Goal: Task Accomplishment & Management: Complete application form

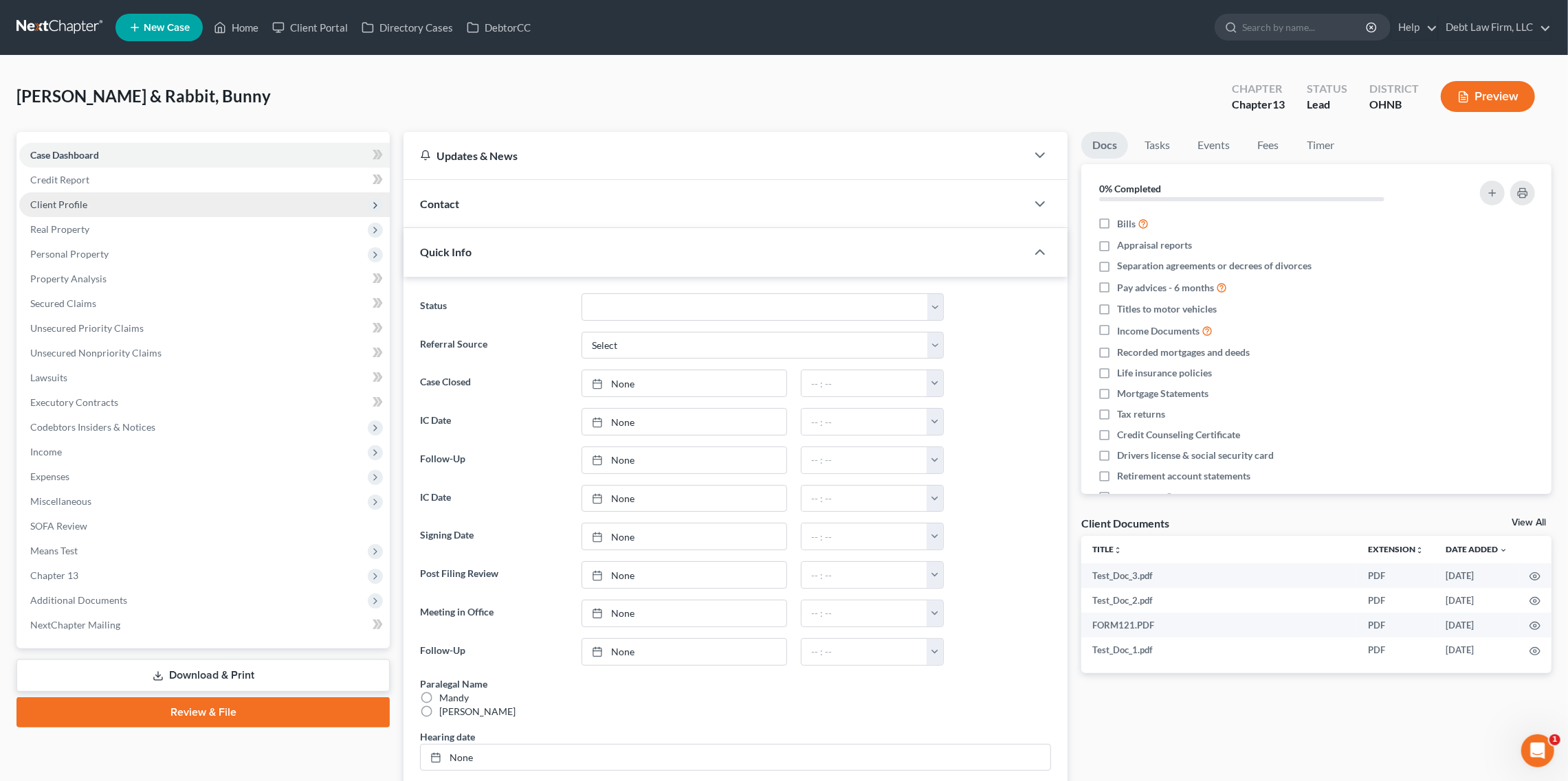
click at [252, 204] on span "Client Profile" at bounding box center [204, 204] width 370 height 25
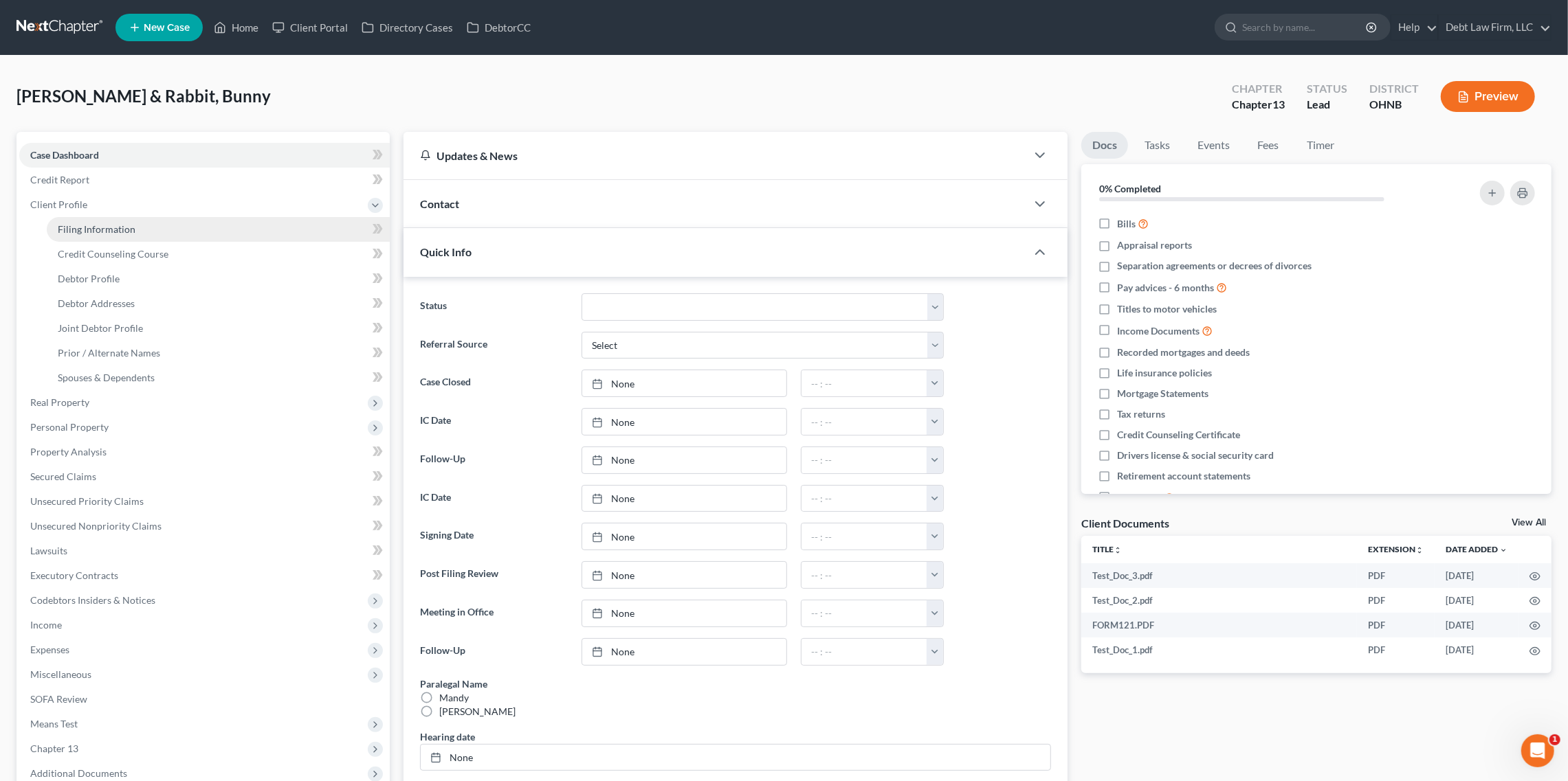
click at [256, 225] on link "Filing Information" at bounding box center [218, 229] width 343 height 25
select select "1"
select select "3"
select select "36"
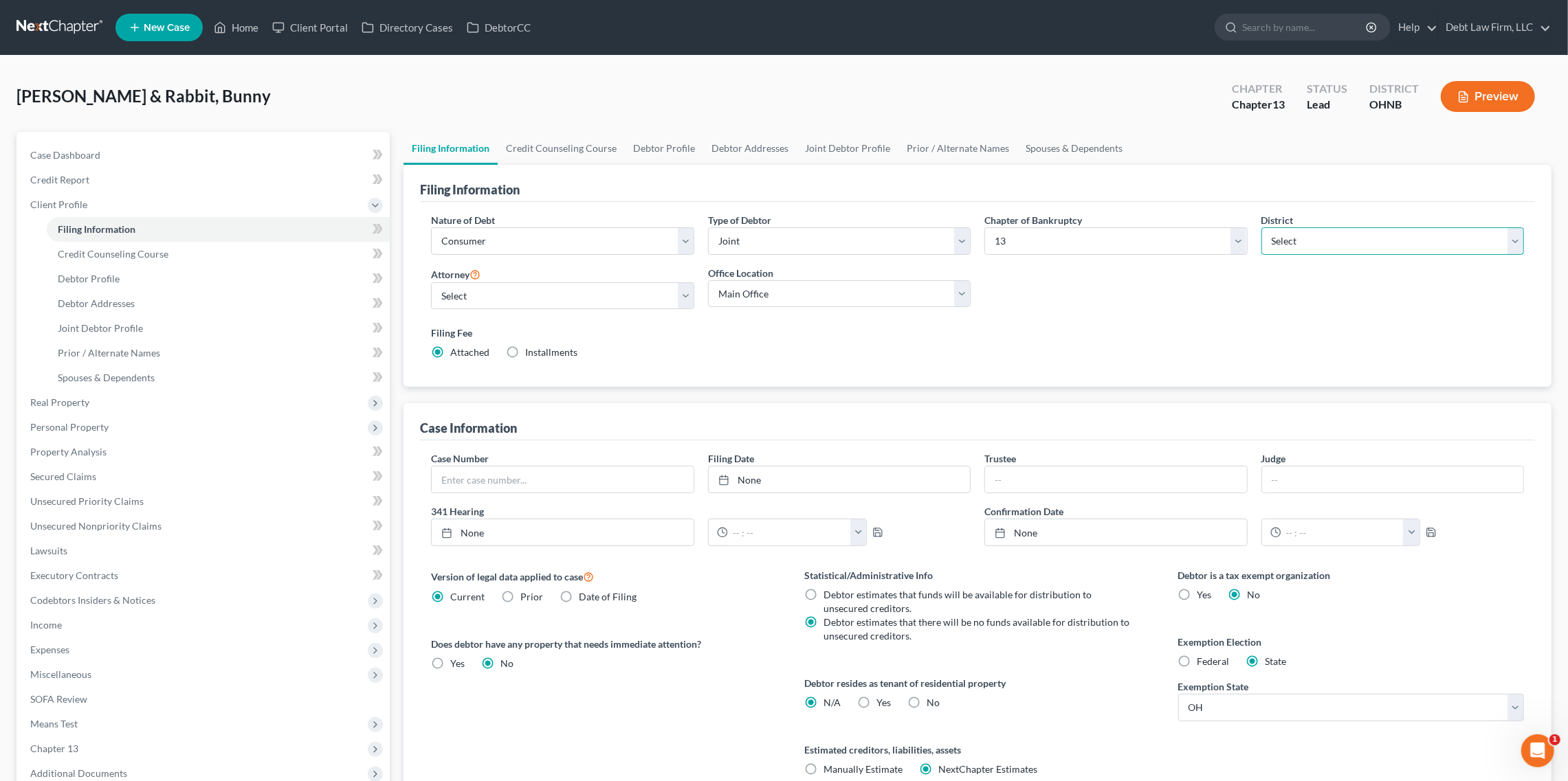
click at [1318, 244] on select "Select [US_STATE] - [GEOGRAPHIC_DATA] [US_STATE] - [GEOGRAPHIC_DATA][US_STATE] …" at bounding box center [1393, 241] width 262 height 27
select select "81"
click at [1262, 227] on select "Select [US_STATE] - [GEOGRAPHIC_DATA] [US_STATE] - [GEOGRAPHIC_DATA][US_STATE] …" at bounding box center [1393, 241] width 262 height 27
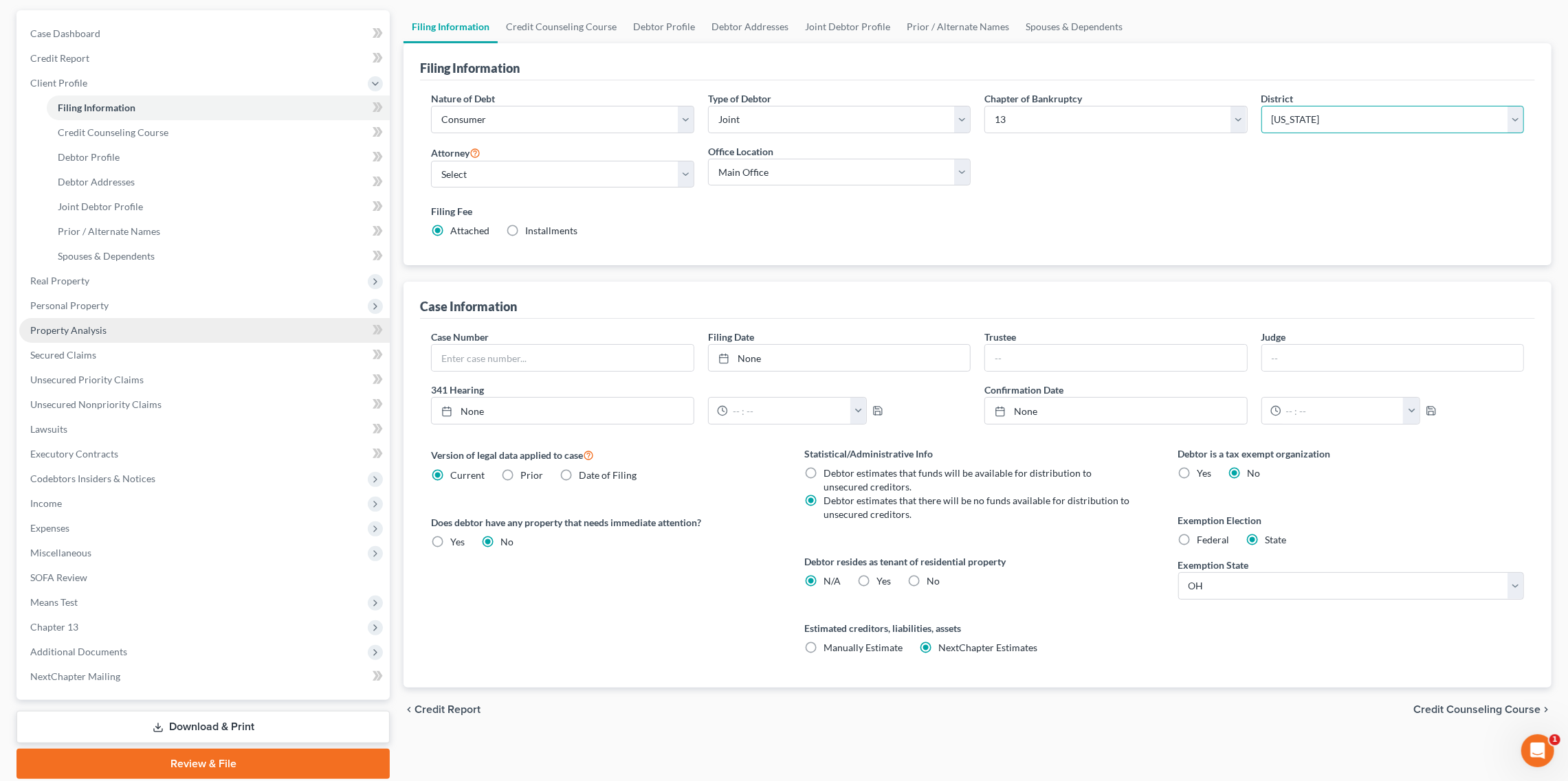
scroll to position [171, 0]
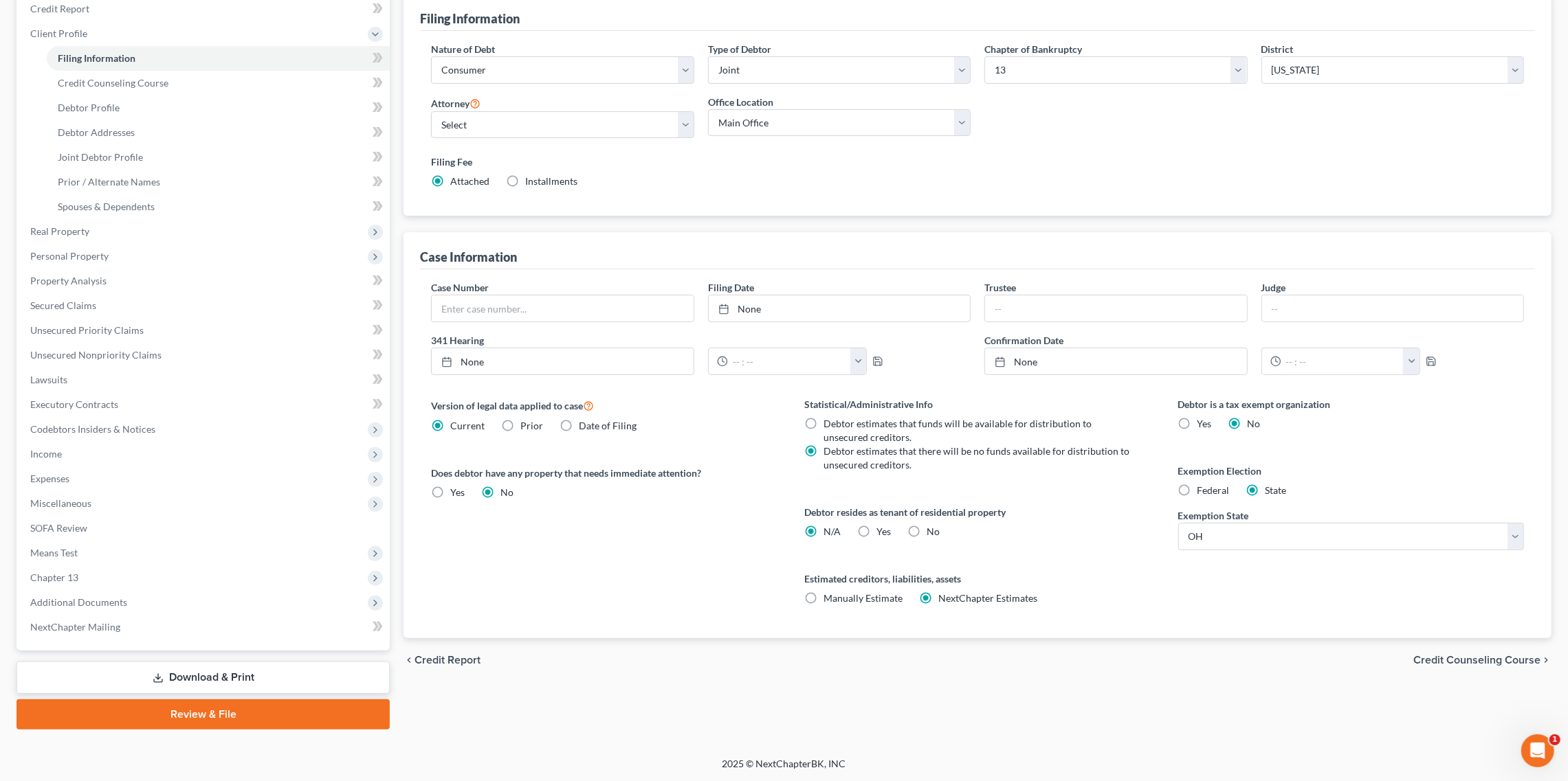
click at [184, 680] on link "Download & Print" at bounding box center [203, 677] width 373 height 32
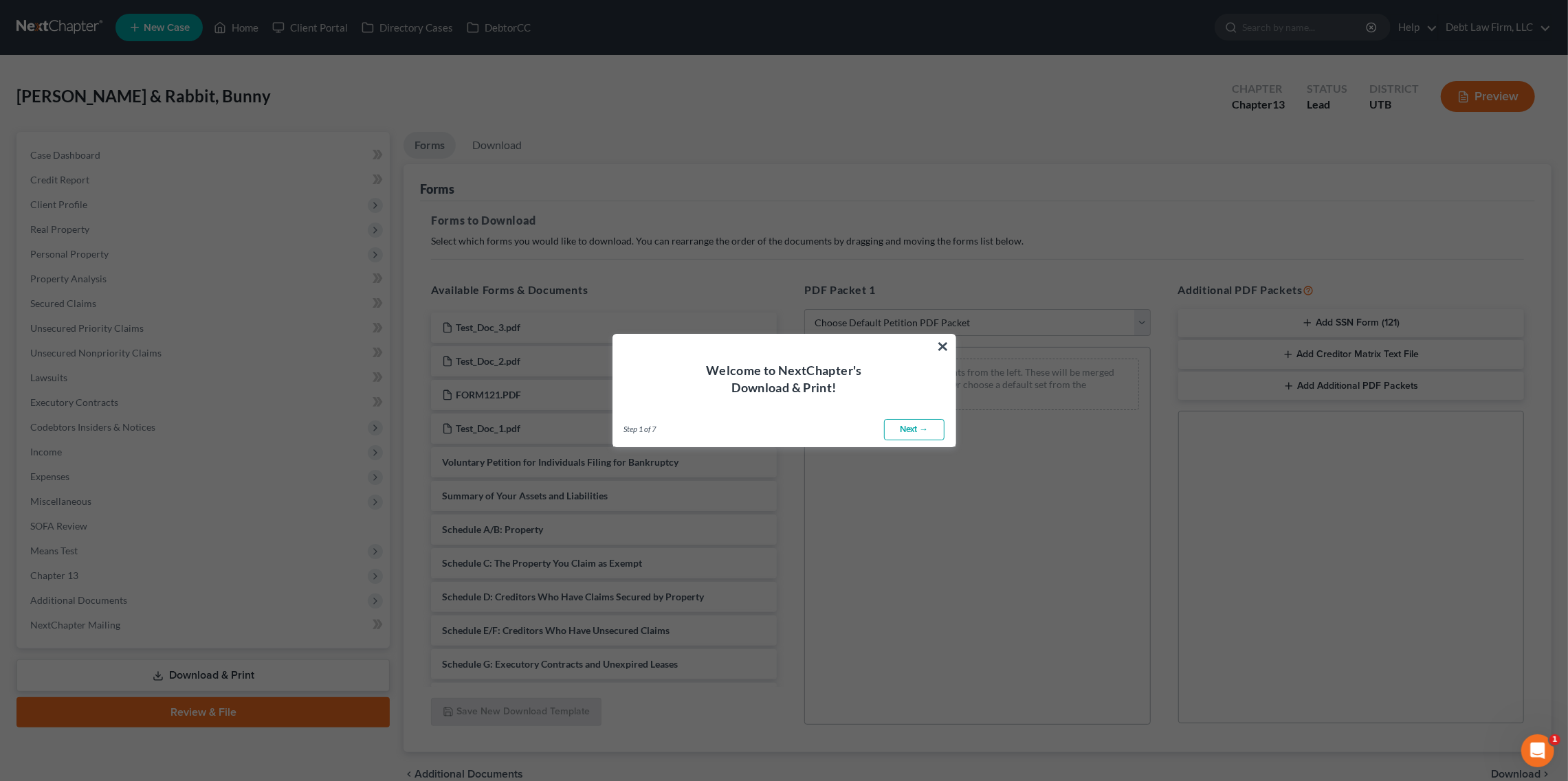
scroll to position [1, 0]
click at [944, 341] on button "×" at bounding box center [944, 345] width 13 height 22
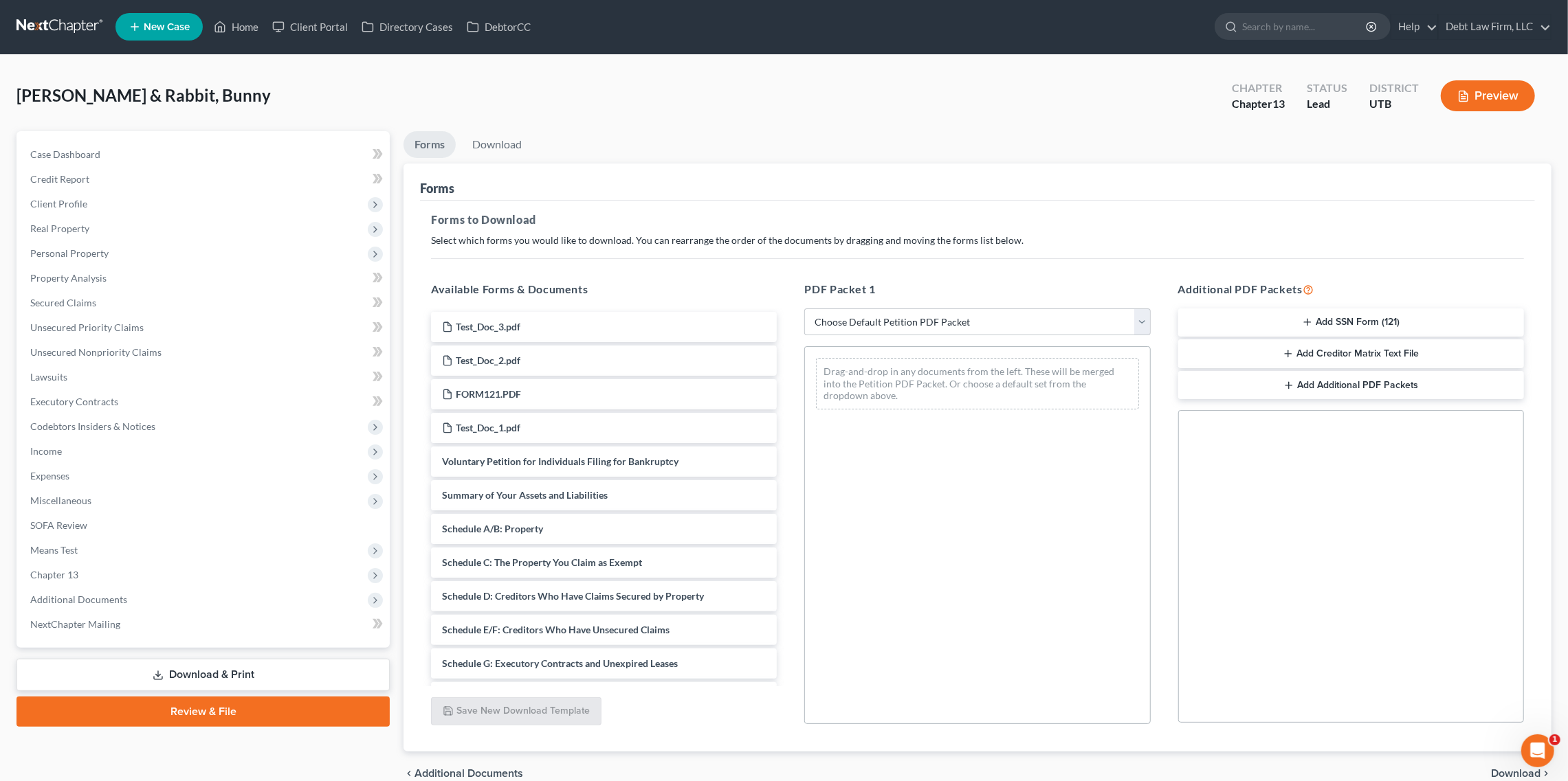
click at [329, 719] on link "Review & File" at bounding box center [203, 712] width 373 height 30
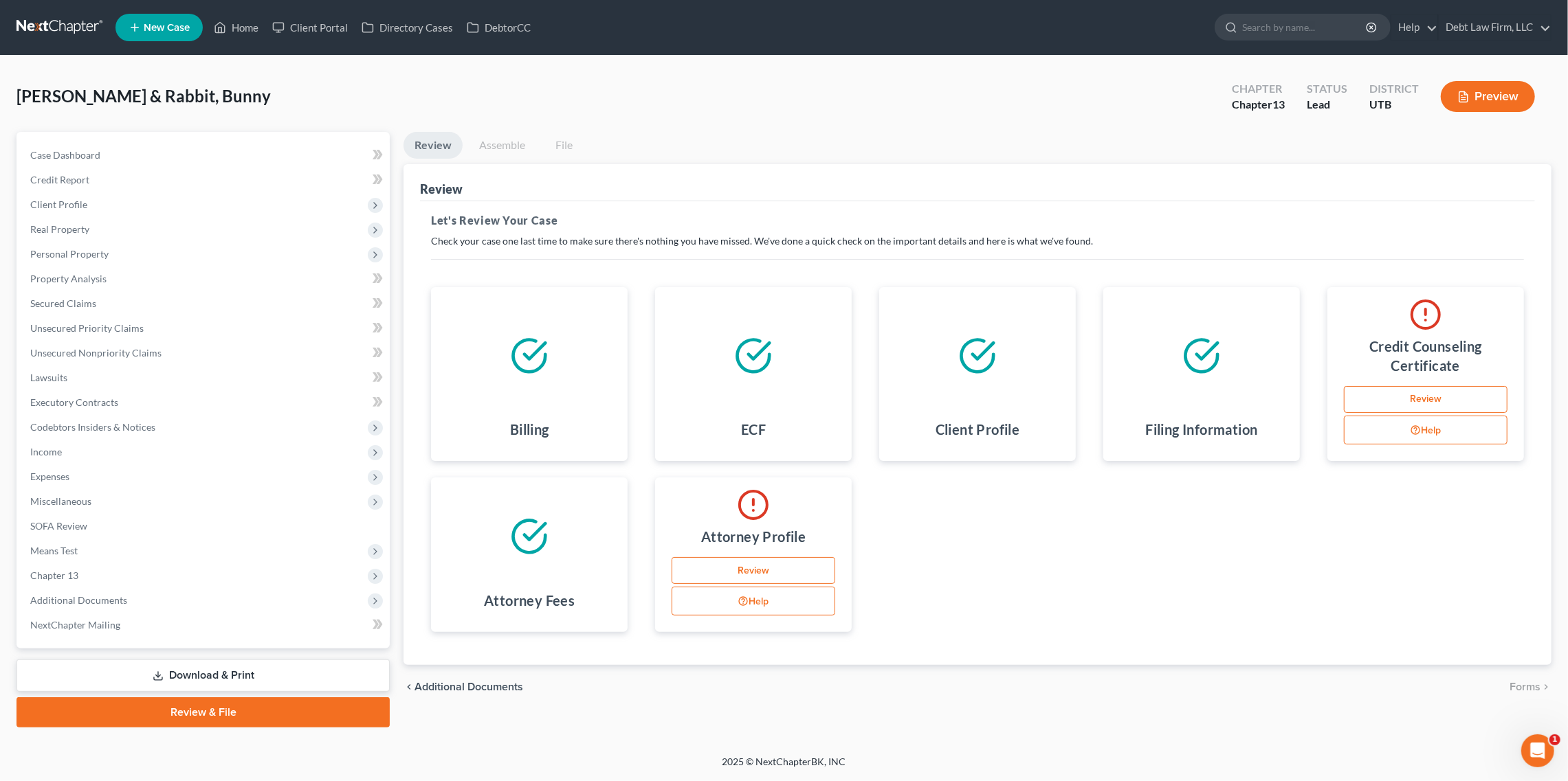
click at [1424, 399] on link "Review" at bounding box center [1426, 399] width 164 height 27
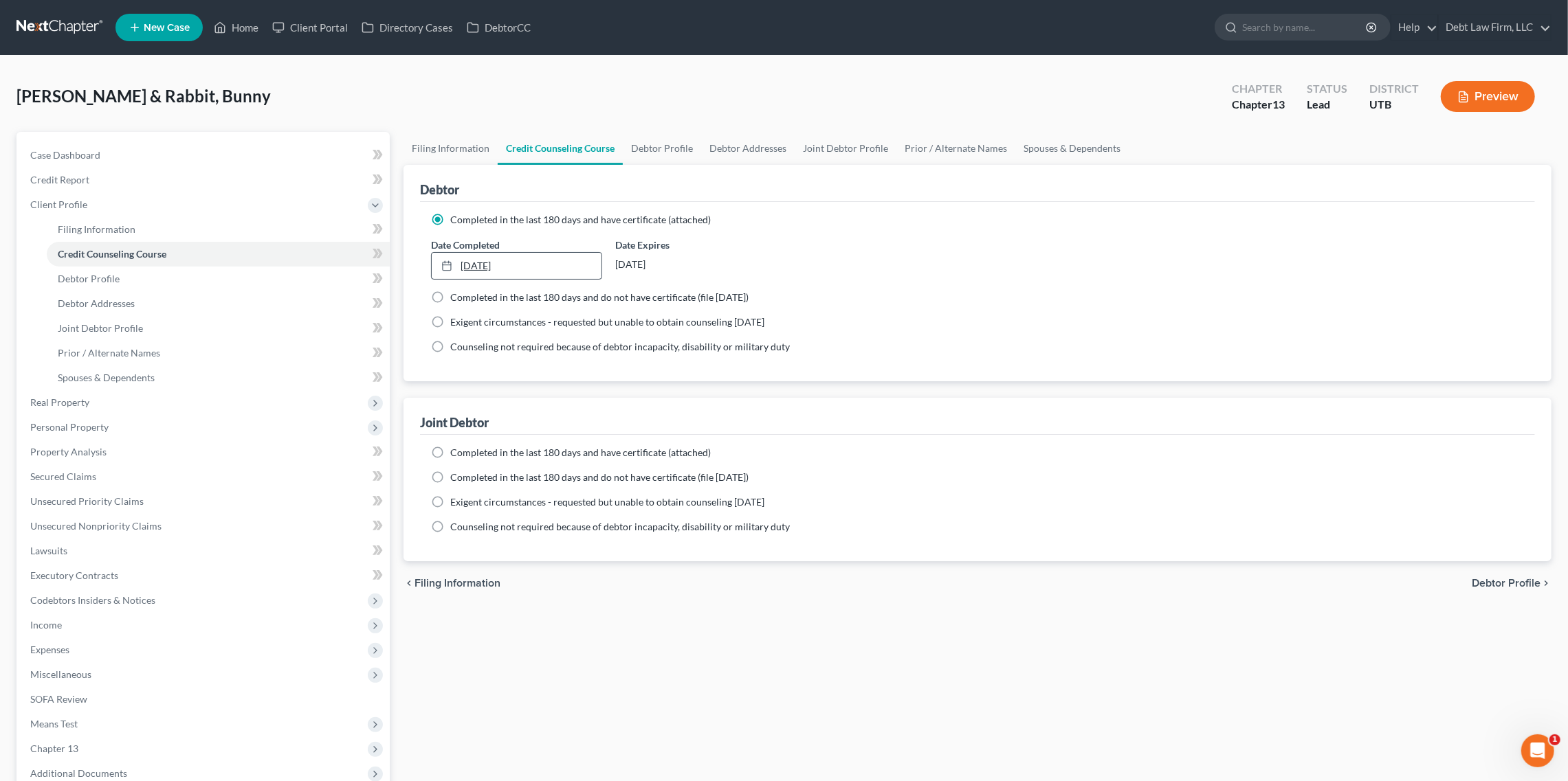
click at [533, 259] on link "[DATE]" at bounding box center [516, 266] width 169 height 26
click at [564, 255] on link "[DATE]" at bounding box center [516, 266] width 169 height 26
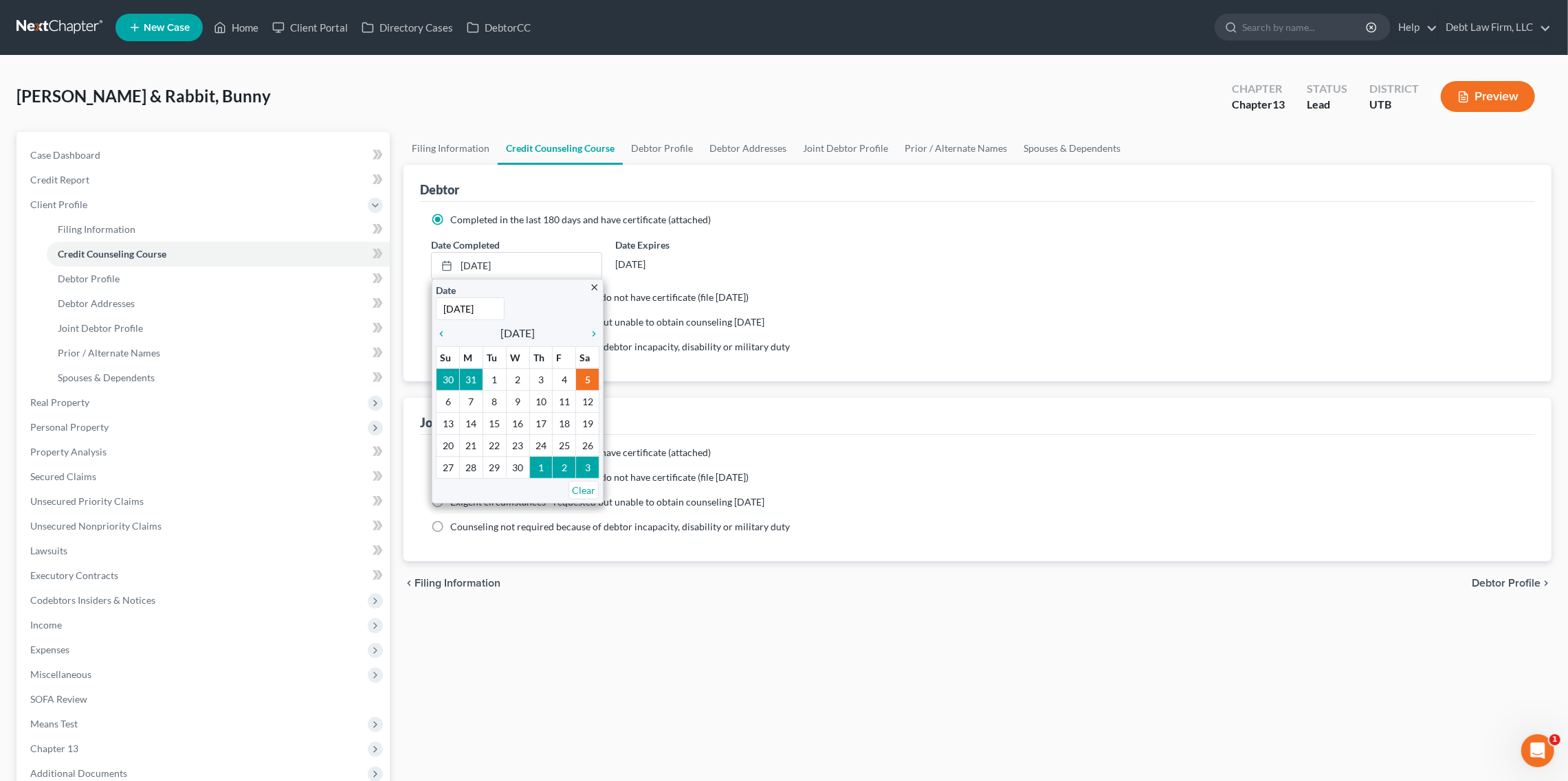
click at [674, 291] on label "Completed in the last 180 days and do not have certificate (file [DATE])" at bounding box center [599, 297] width 298 height 14
click at [465, 291] on input "Completed in the last 180 days and do not have certificate (file [DATE])" at bounding box center [460, 295] width 9 height 9
radio input "true"
radio input "false"
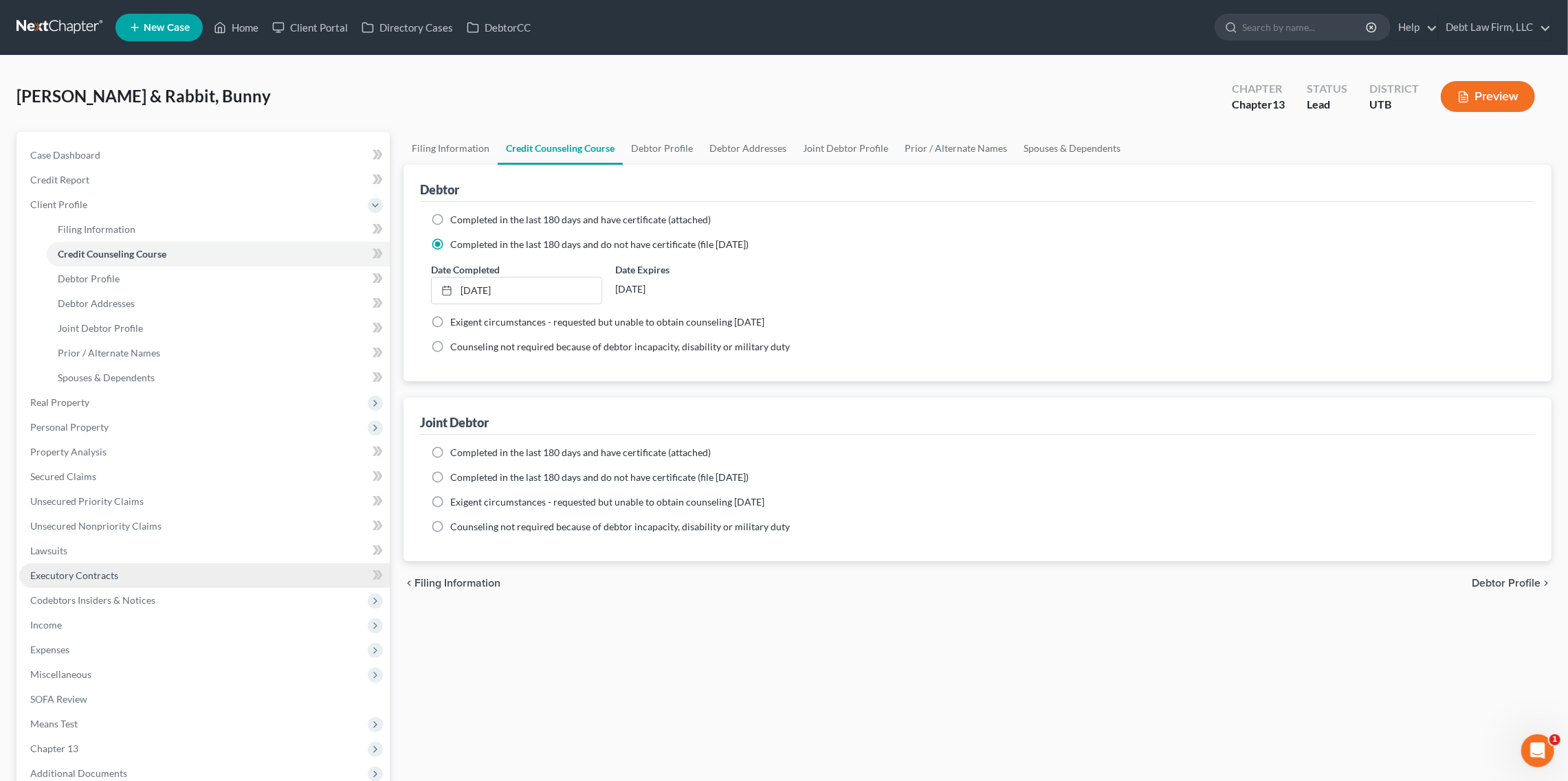
scroll to position [171, 0]
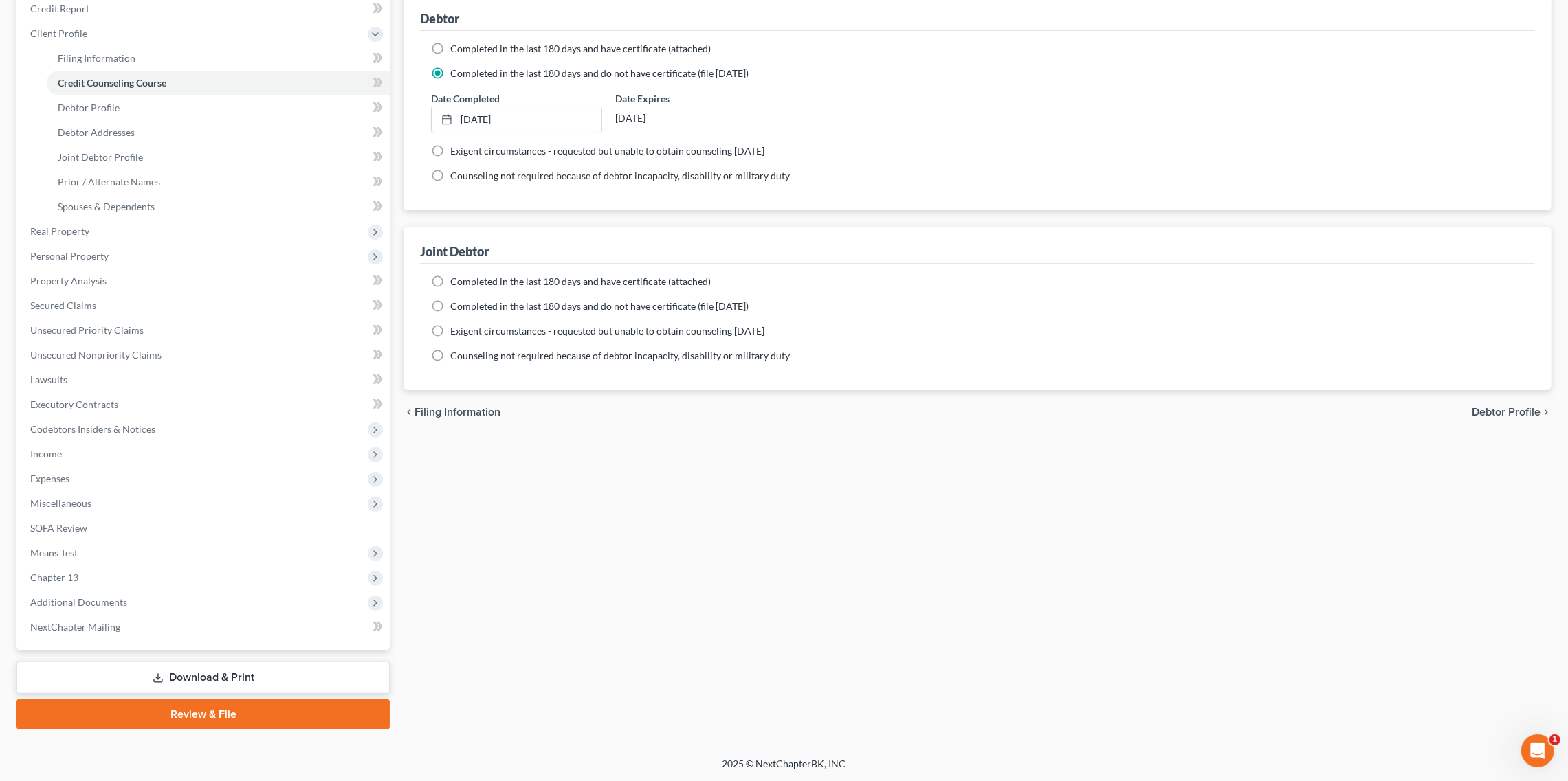
click at [214, 710] on link "Review & File" at bounding box center [203, 715] width 373 height 30
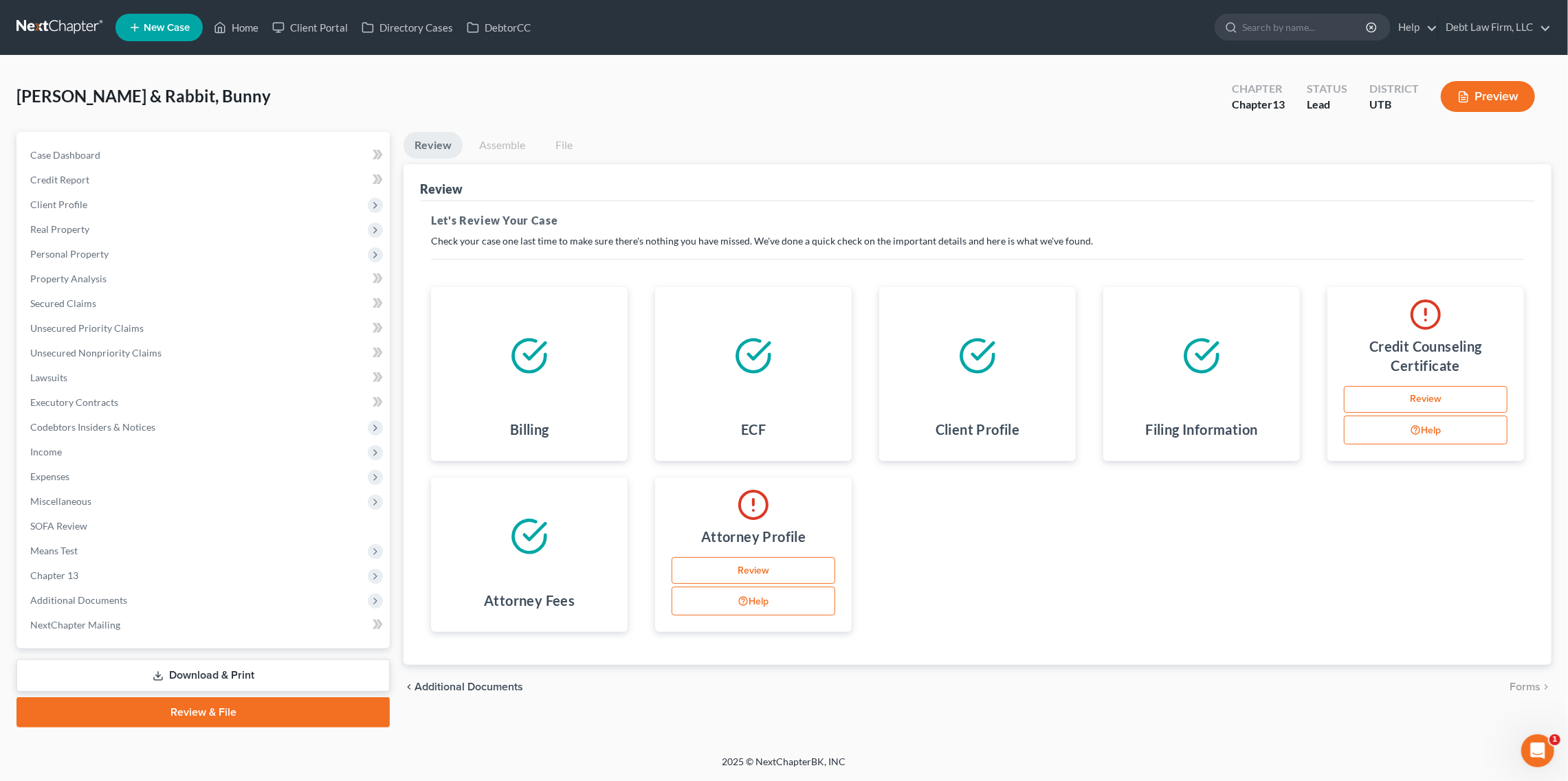
click at [1409, 408] on link "Review" at bounding box center [1426, 399] width 164 height 27
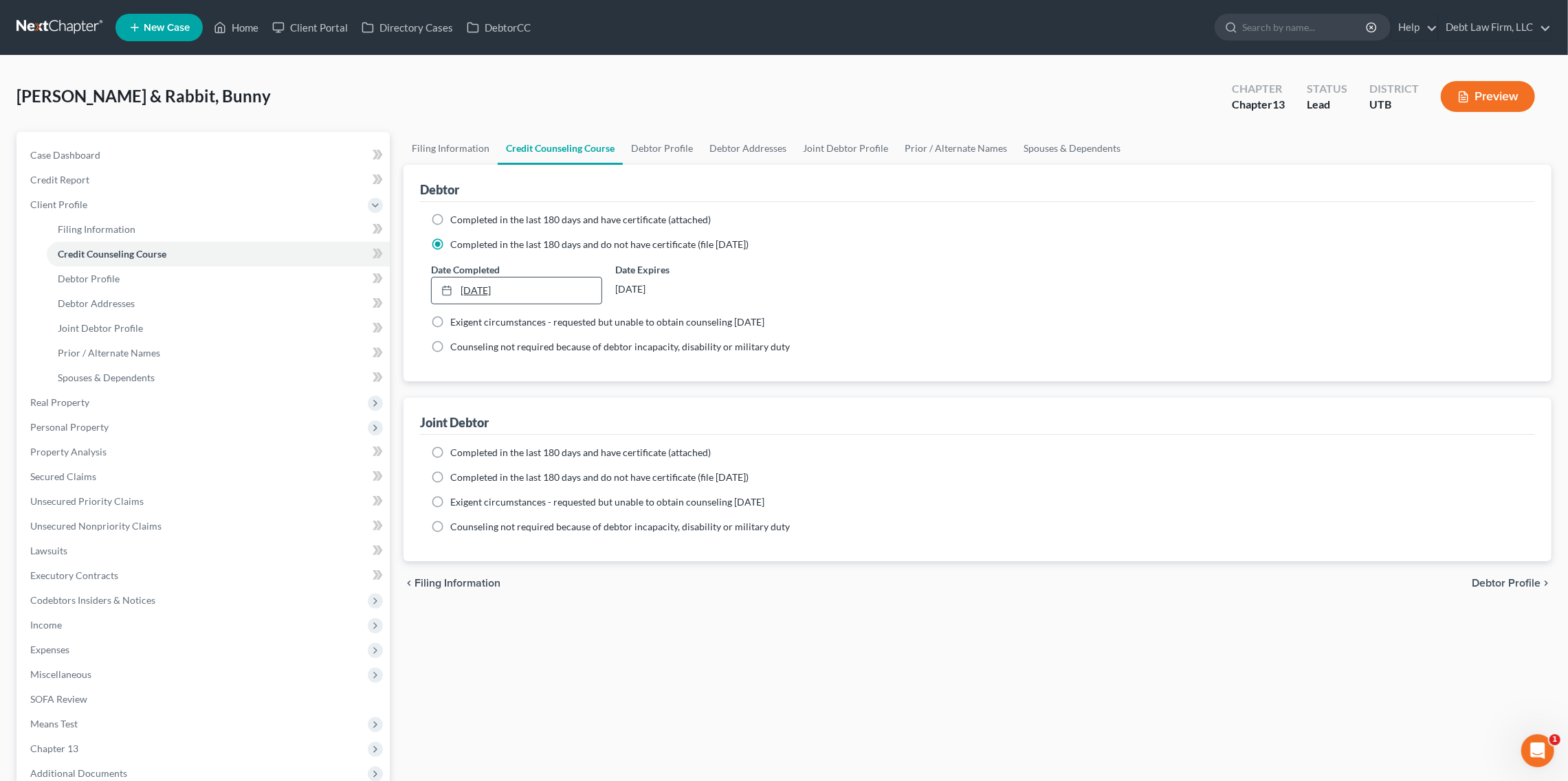
click at [531, 287] on link "[DATE]" at bounding box center [516, 290] width 169 height 26
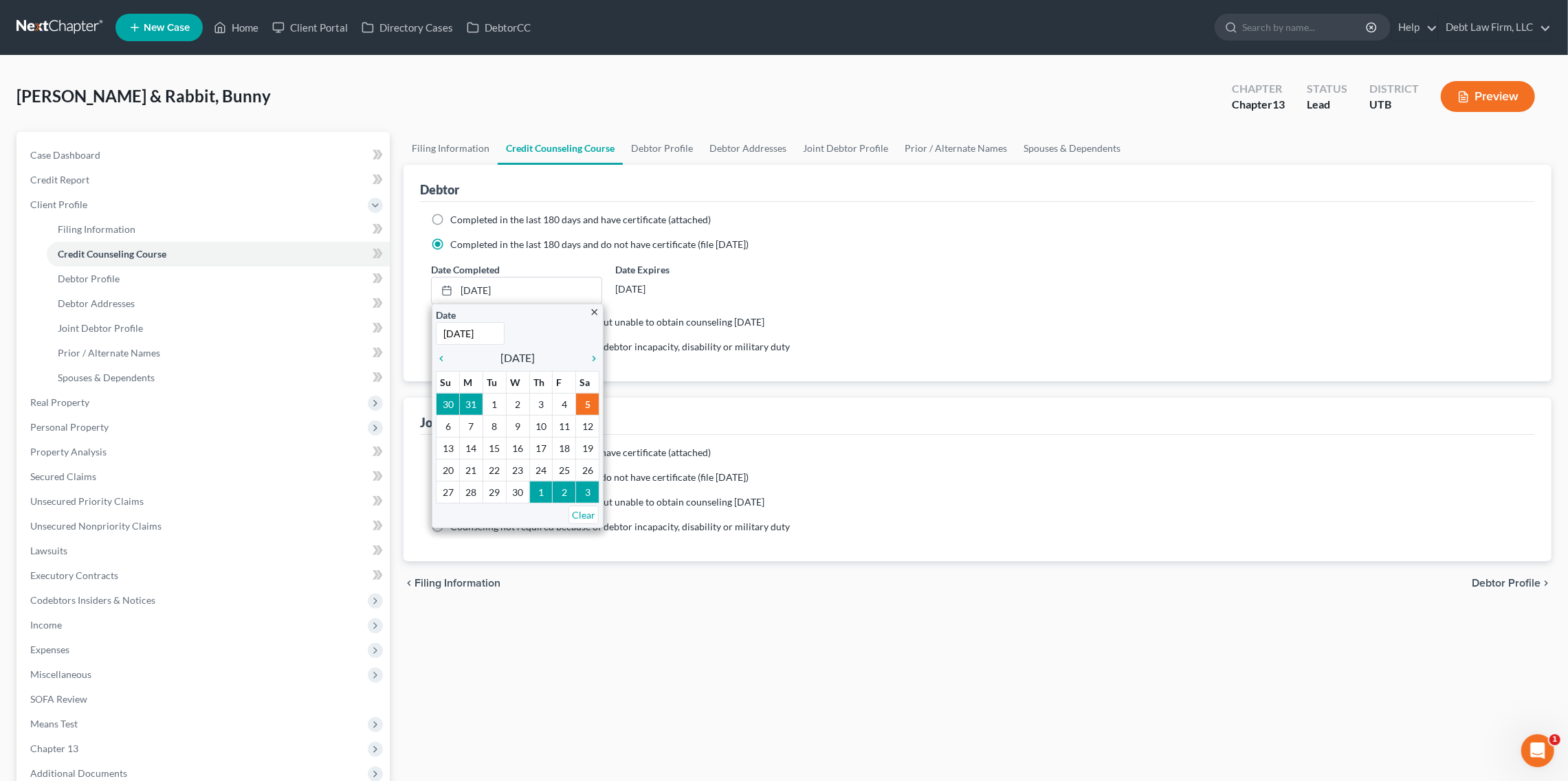
click at [709, 280] on div "[DATE]" at bounding box center [701, 289] width 170 height 25
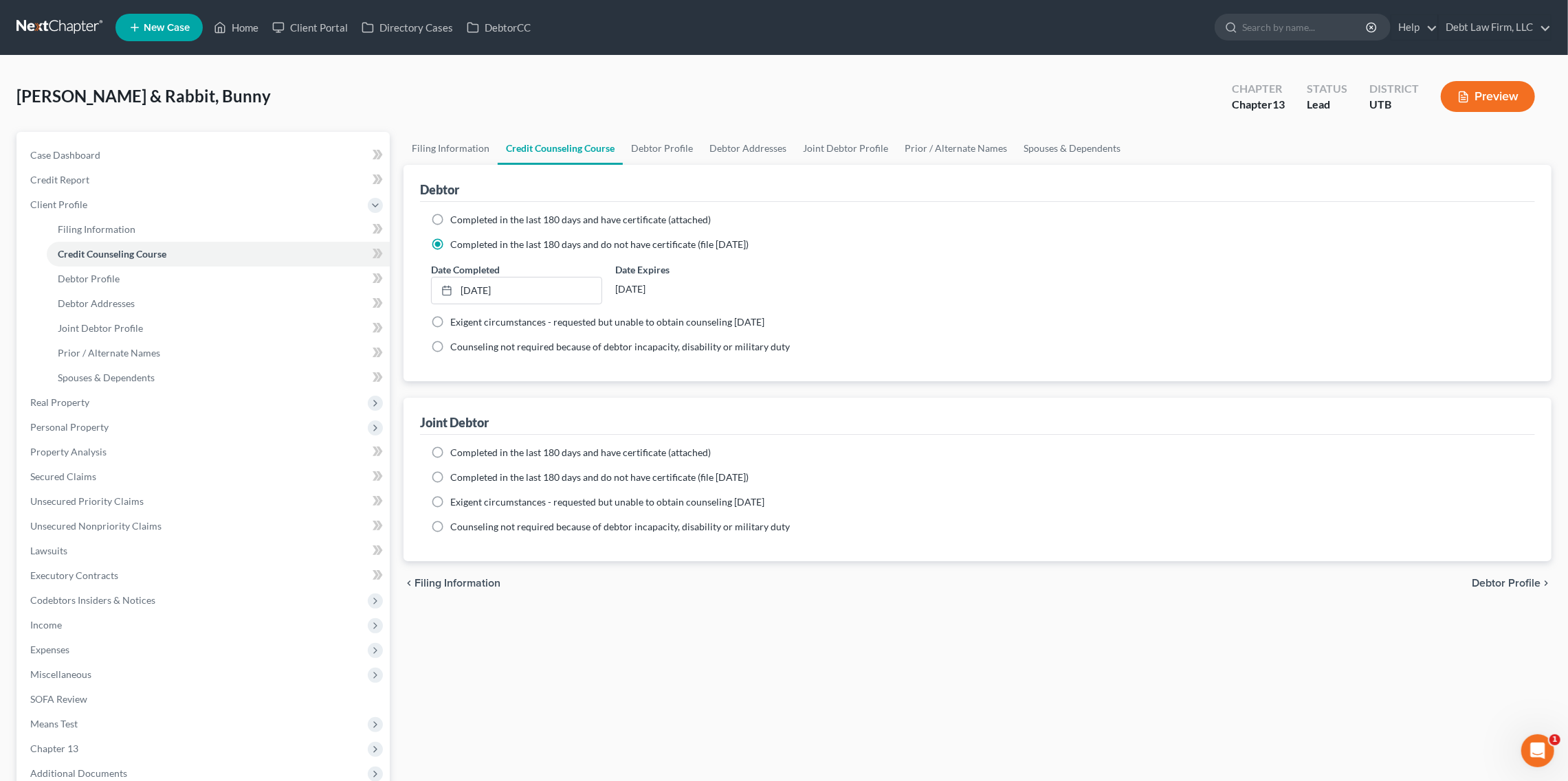
click at [450, 213] on label "Completed in the last 180 days and have certificate (attached)" at bounding box center [581, 219] width 260 height 14
click at [456, 213] on input "Completed in the last 180 days and have certificate (attached)" at bounding box center [460, 217] width 9 height 9
radio input "true"
radio input "false"
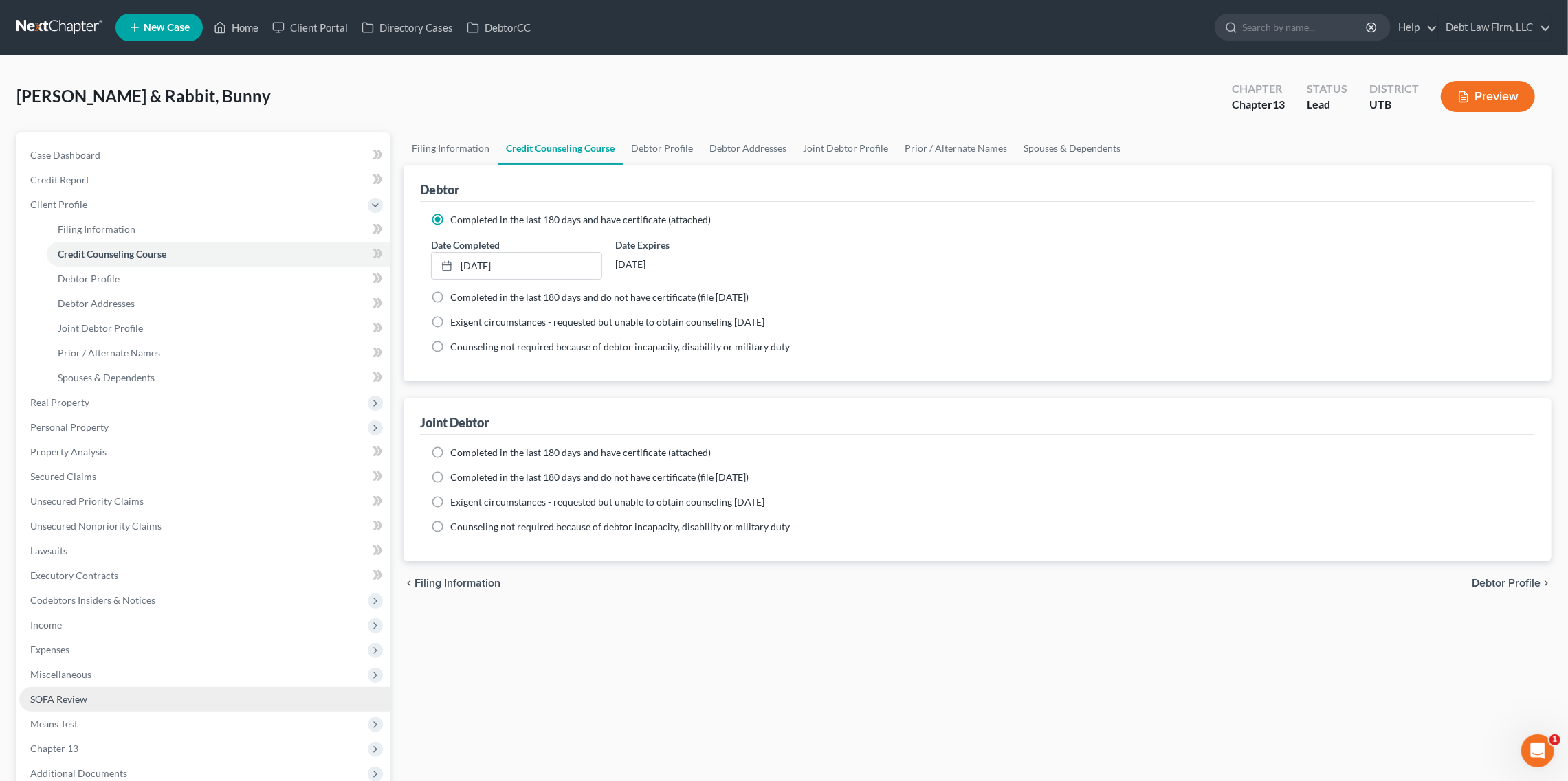
scroll to position [171, 0]
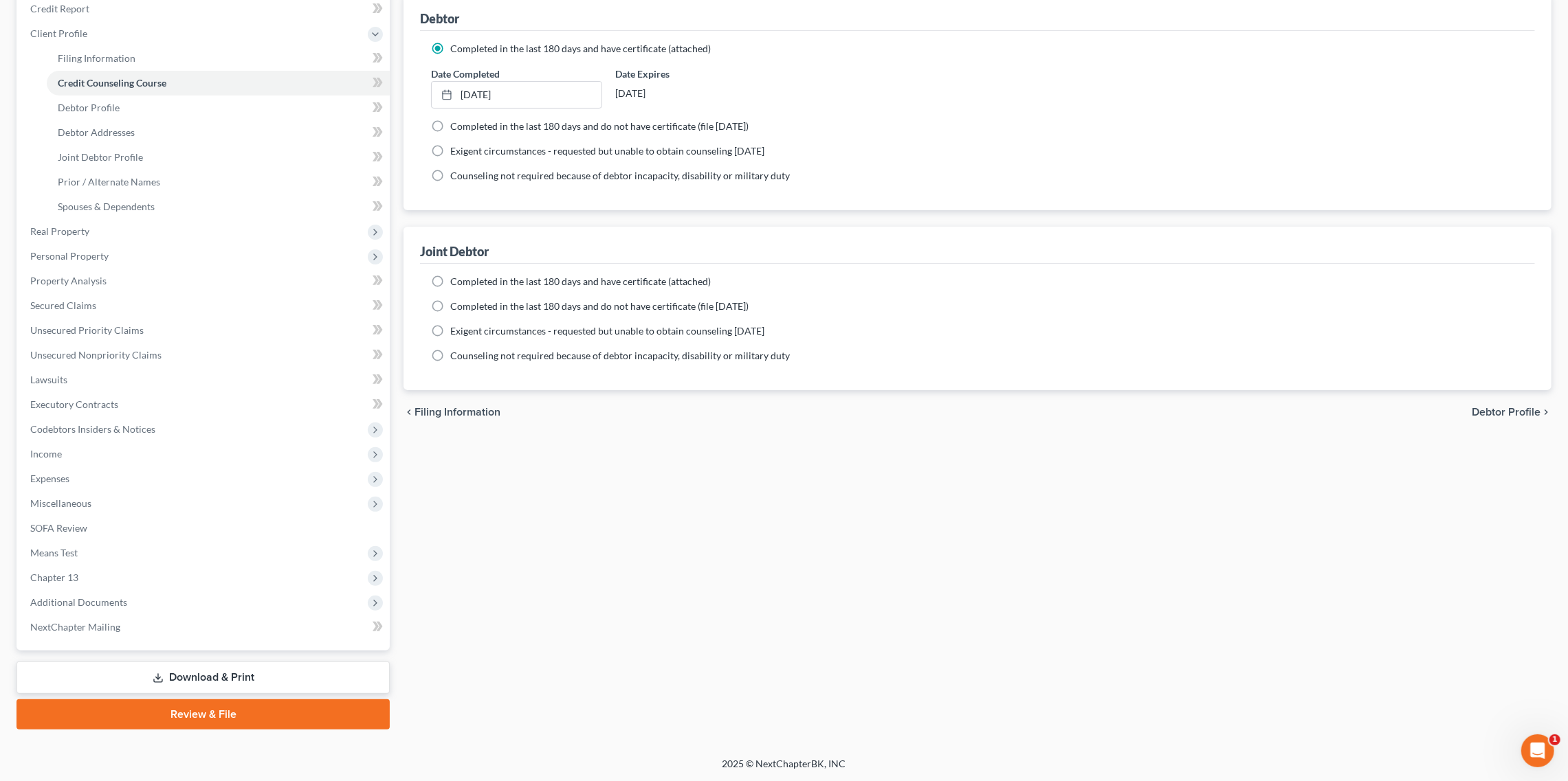
click at [204, 710] on link "Review & File" at bounding box center [203, 715] width 373 height 30
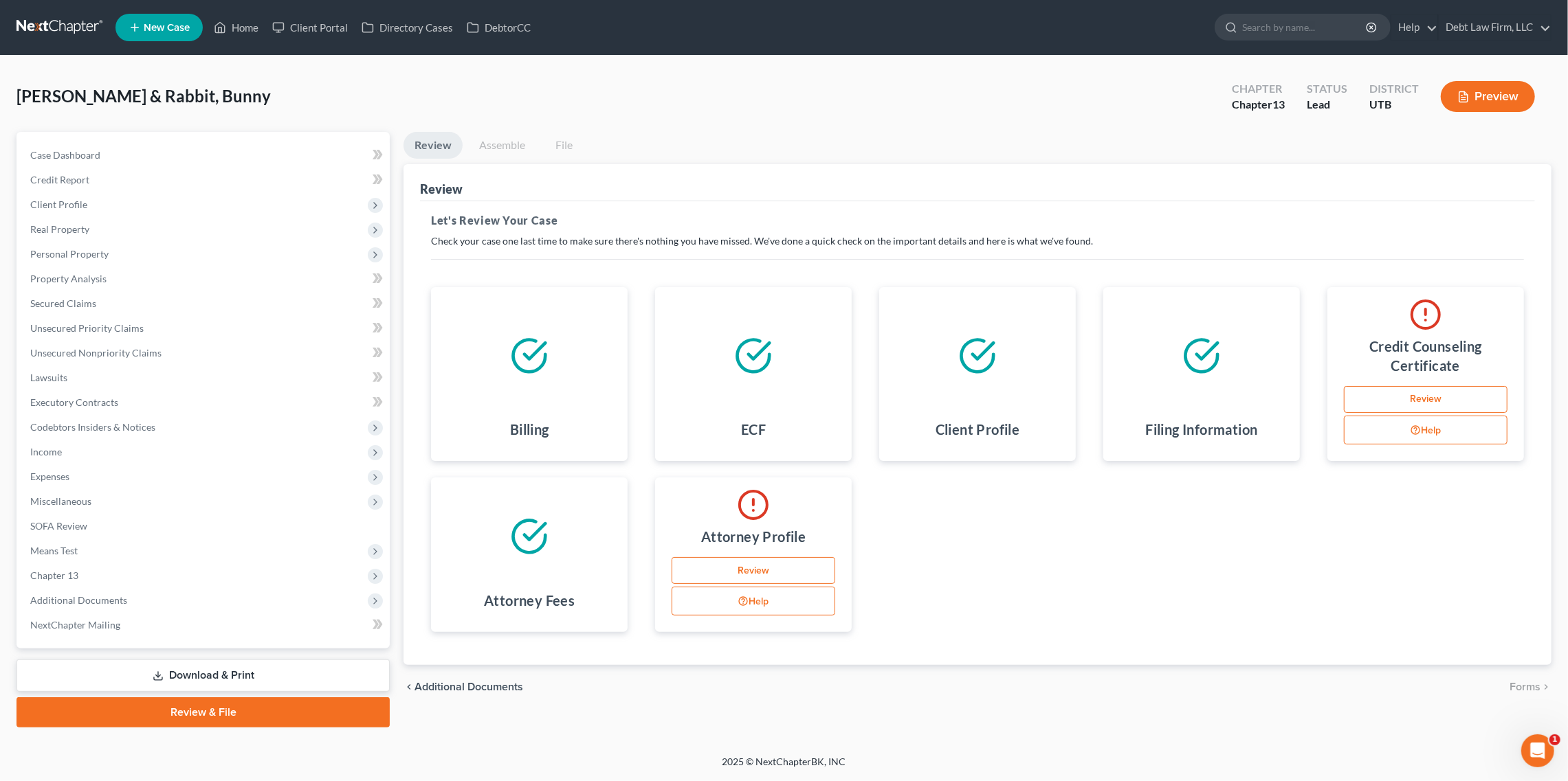
click at [1421, 402] on link "Review" at bounding box center [1426, 399] width 164 height 27
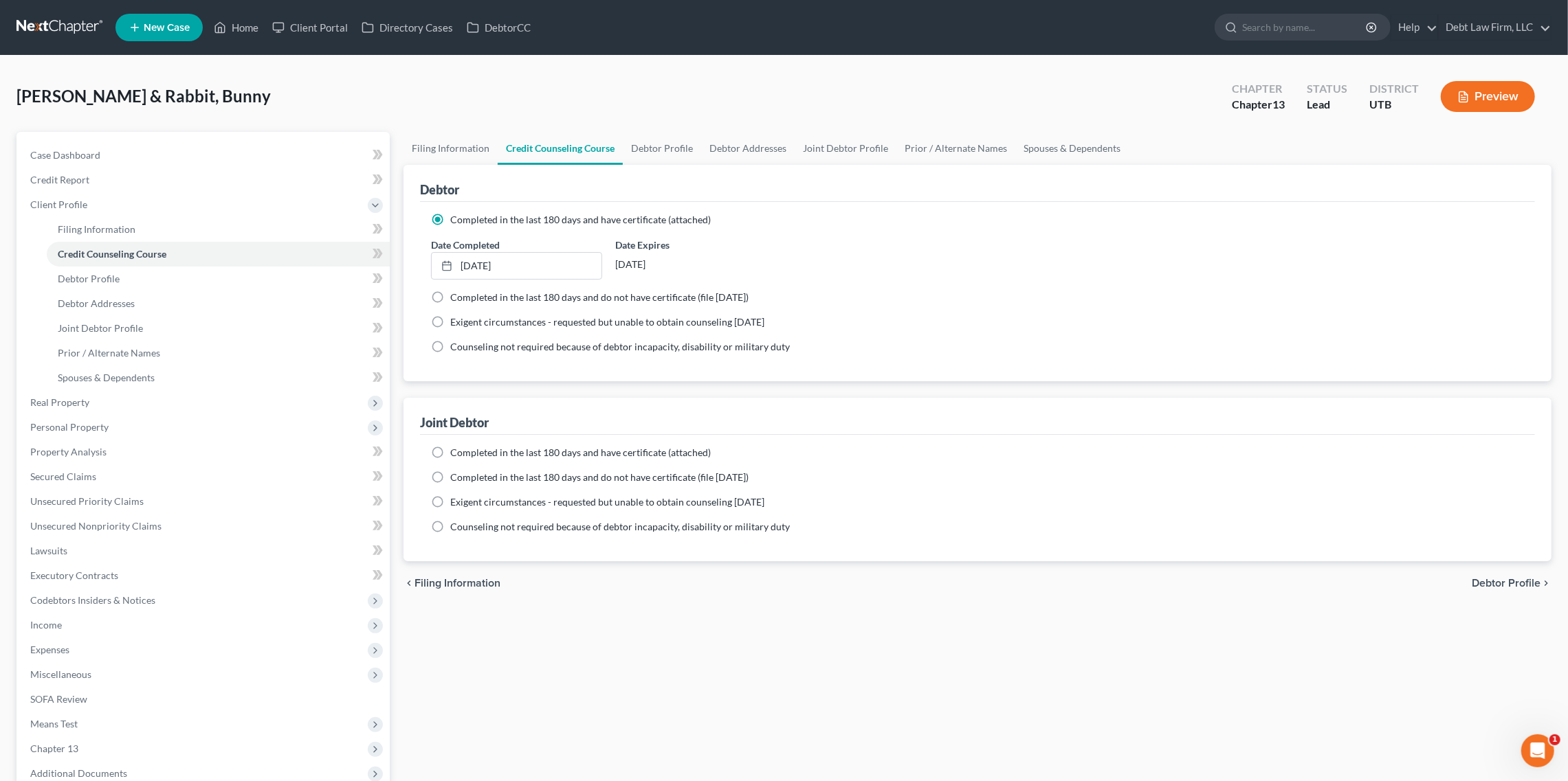
click at [450, 454] on label "Completed in the last 180 days and have certificate (attached)" at bounding box center [581, 452] width 260 height 14
click at [456, 454] on input "Completed in the last 180 days and have certificate (attached)" at bounding box center [460, 450] width 9 height 9
radio input "true"
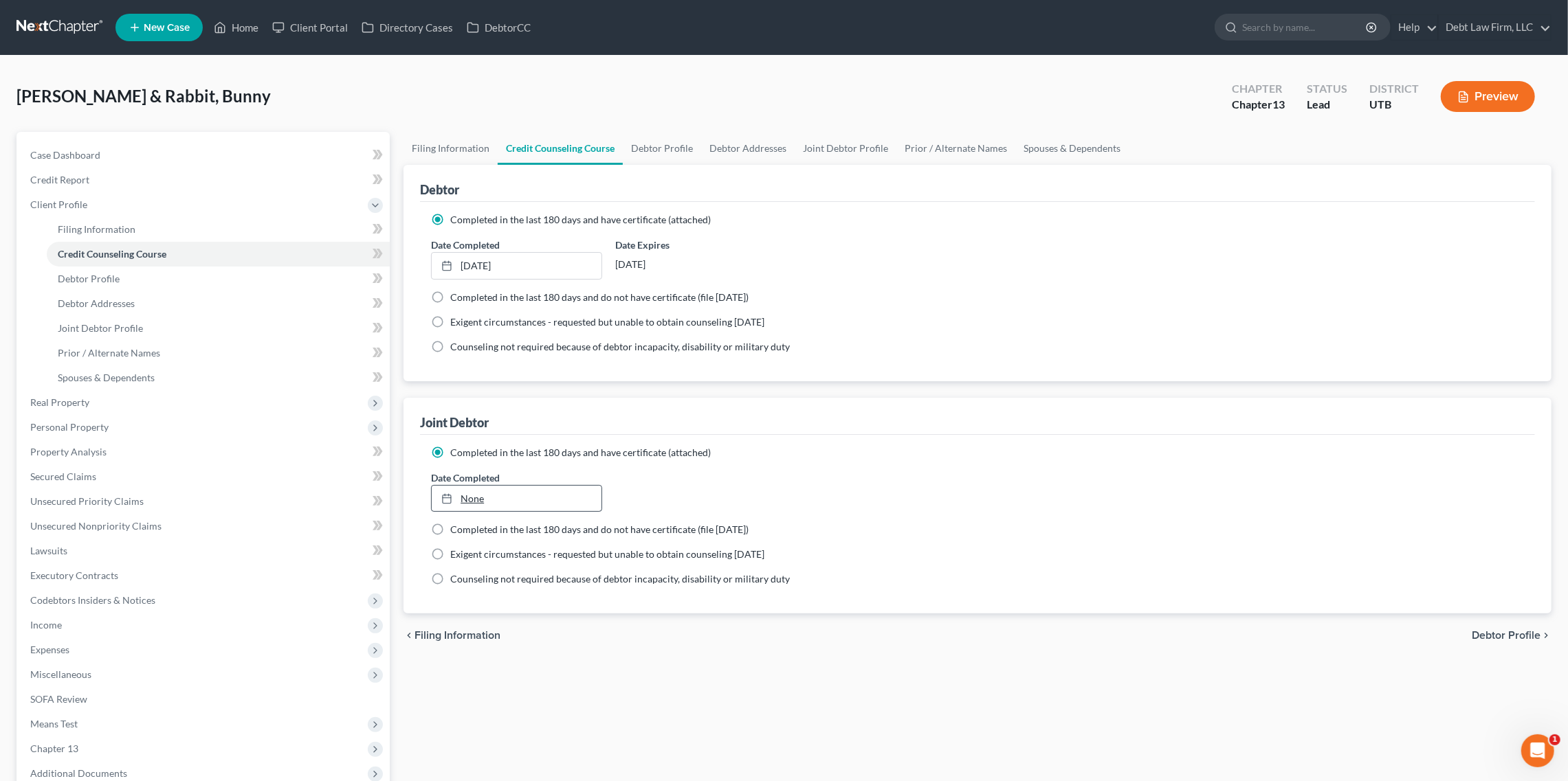
type input "8/13/2025"
click at [470, 499] on link "None" at bounding box center [516, 499] width 169 height 26
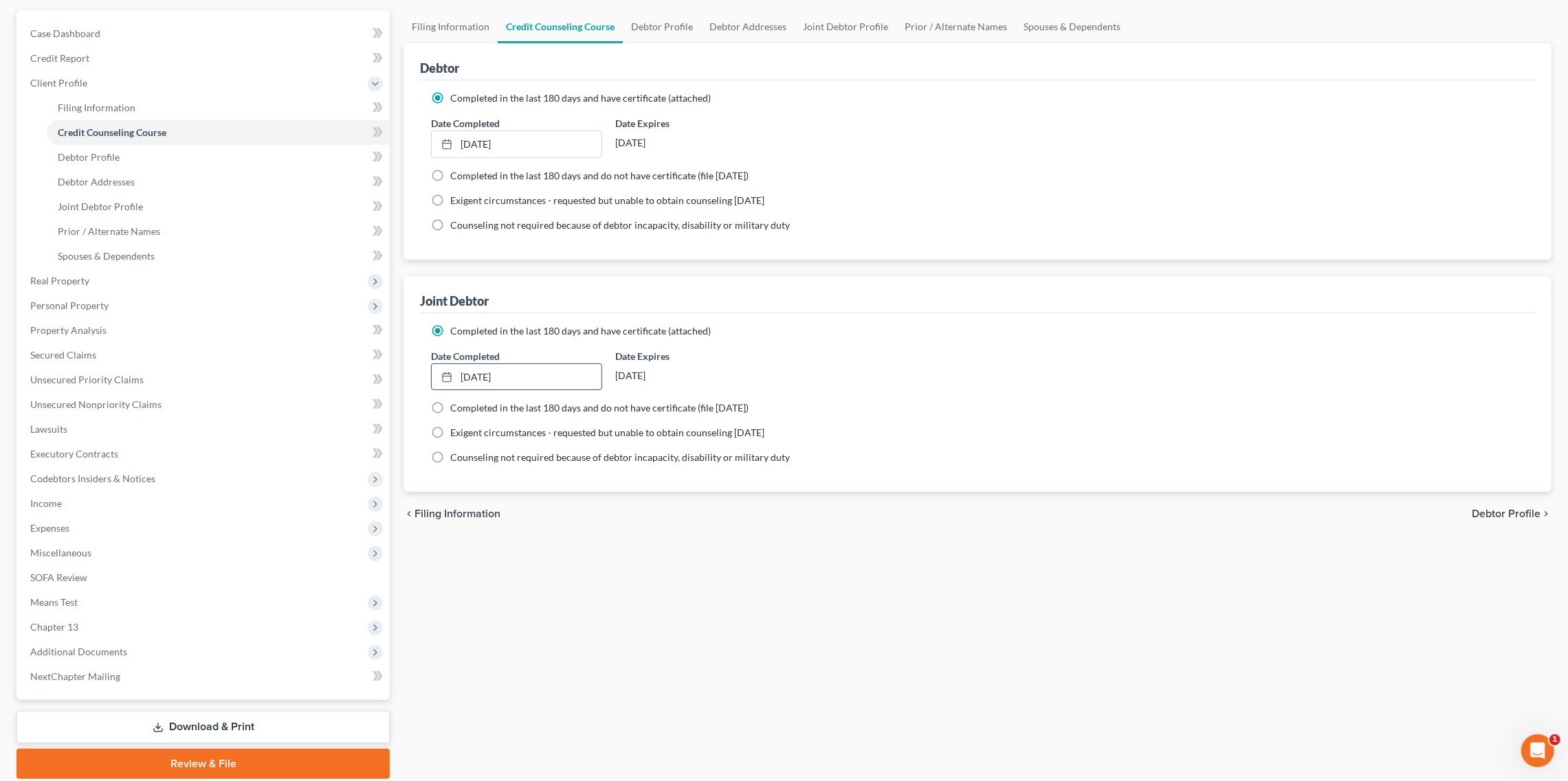
scroll to position [144, 0]
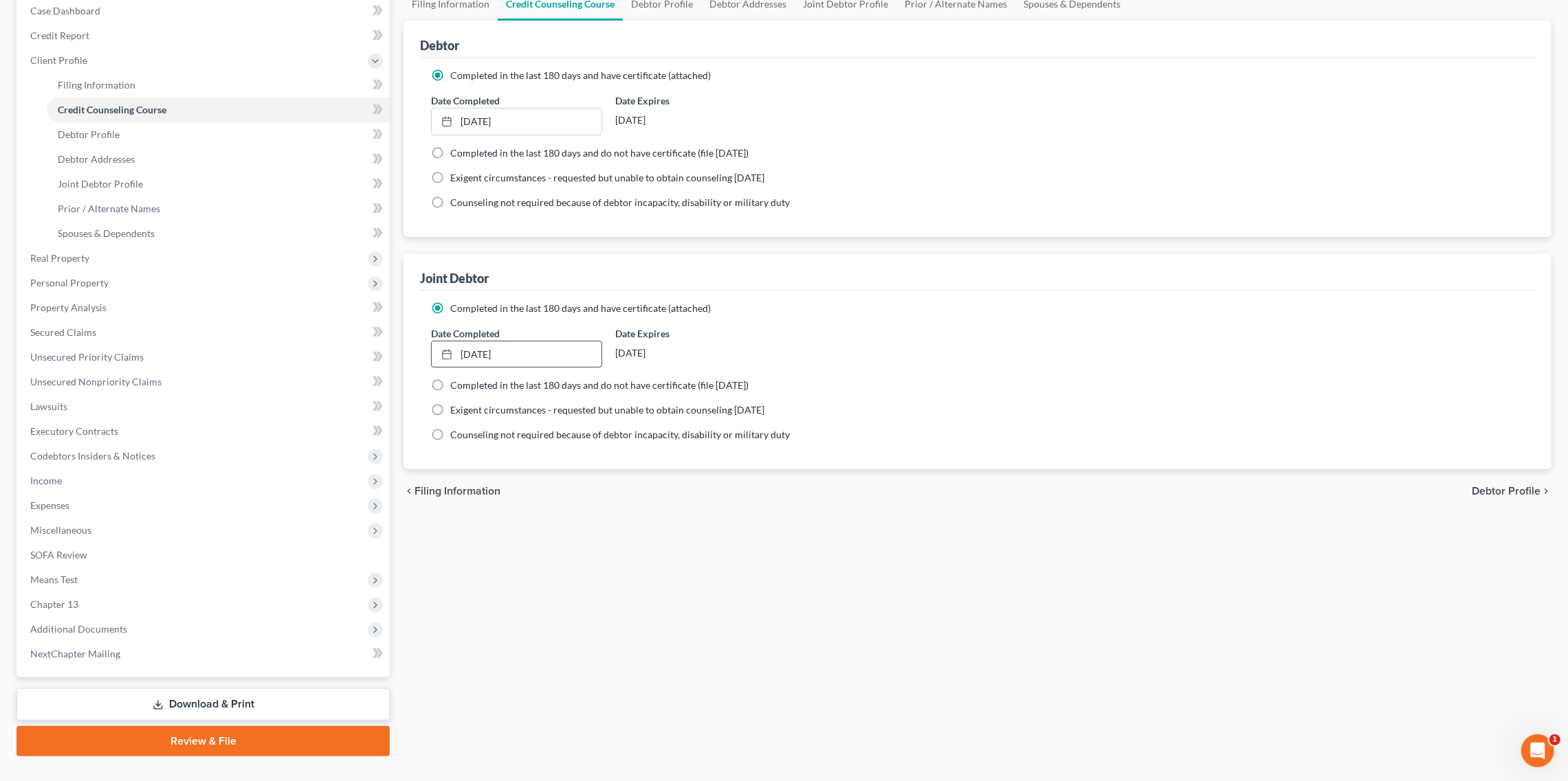
click at [202, 752] on link "Review & File" at bounding box center [203, 741] width 373 height 30
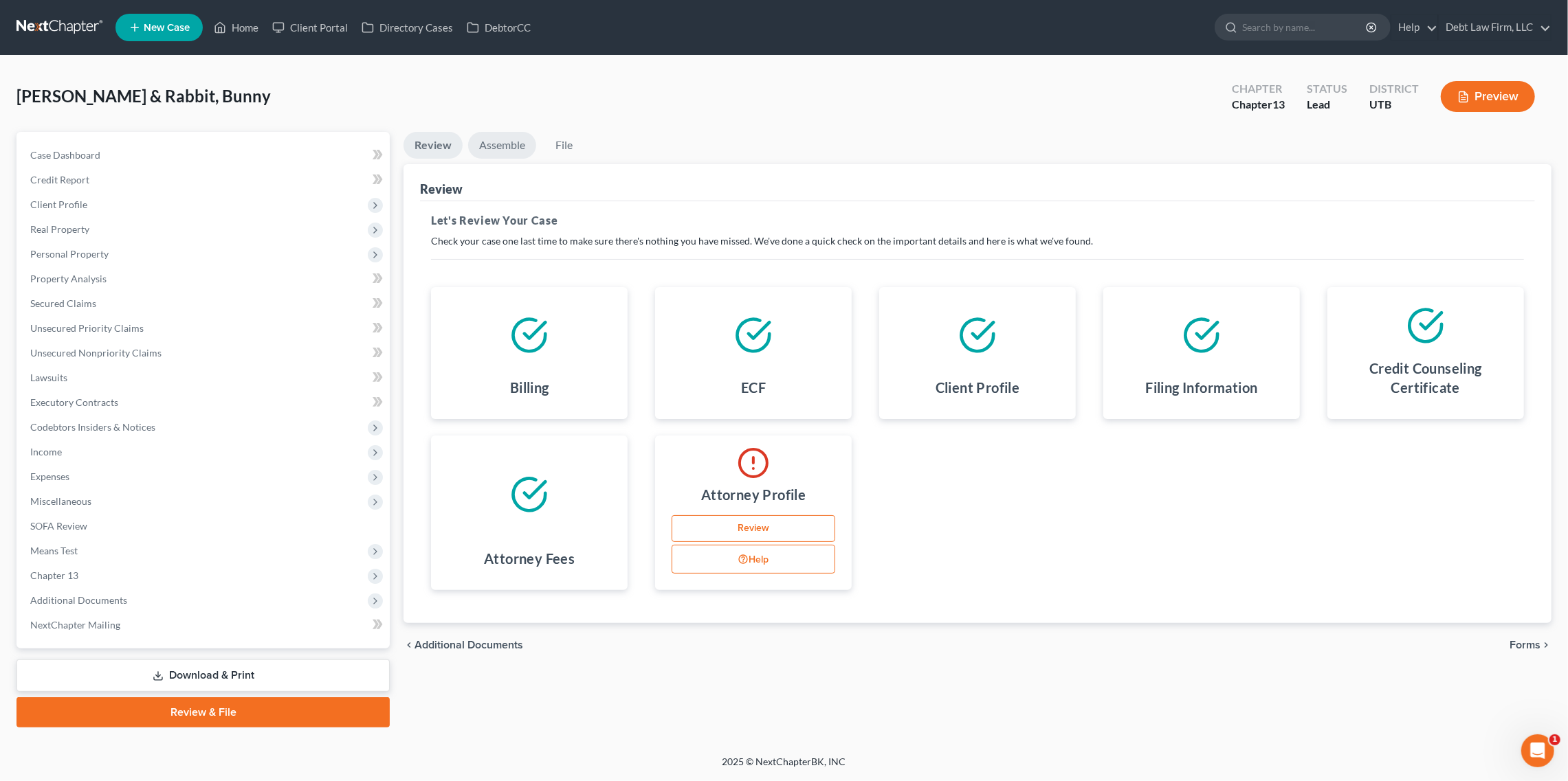
click at [511, 152] on link "Assemble" at bounding box center [502, 146] width 68 height 27
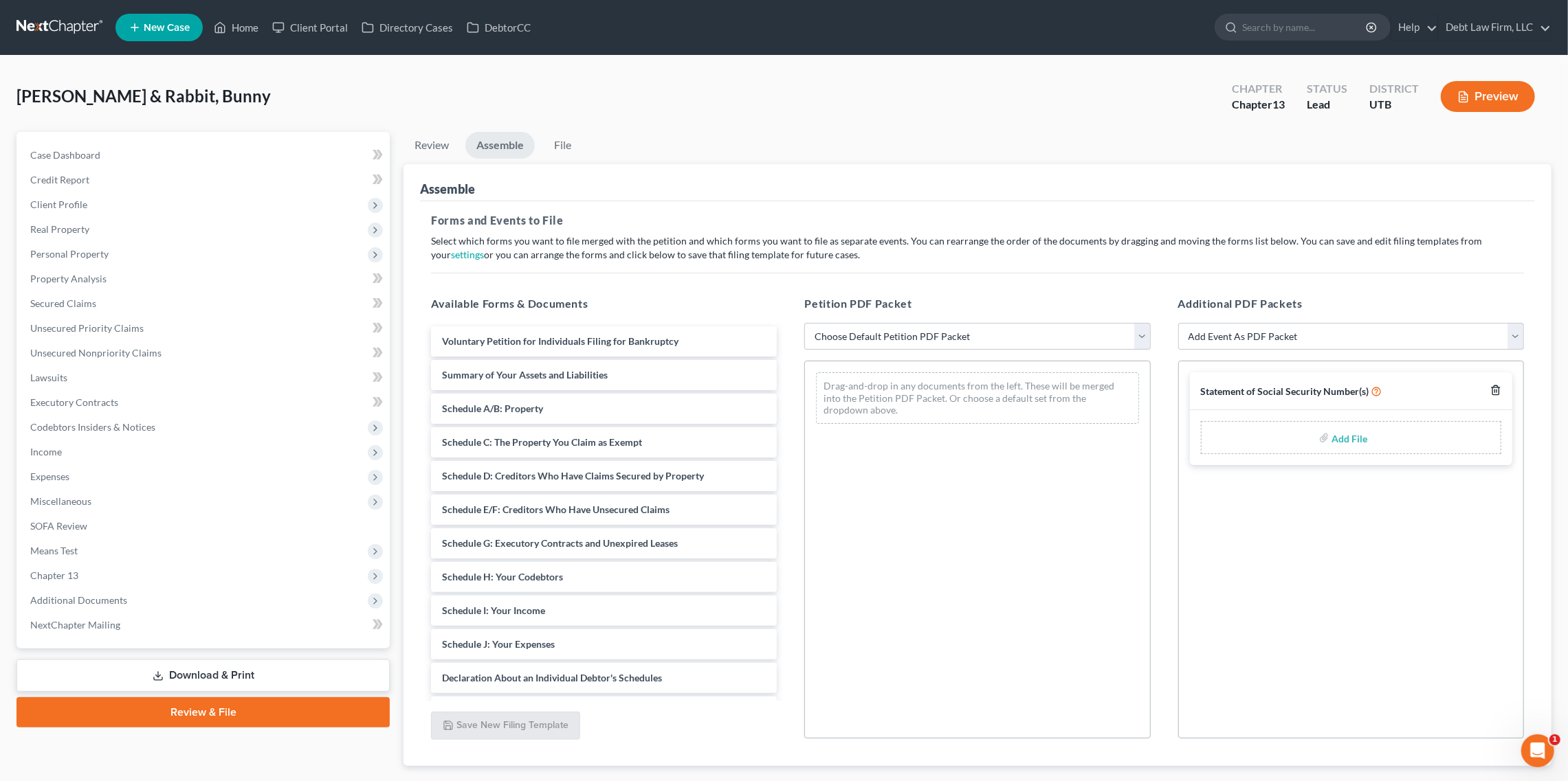
click at [1500, 390] on icon "button" at bounding box center [1496, 390] width 11 height 11
click at [1381, 329] on select "Add Event As PDF Packet Affidavit/Declaration Amended Document Amended Schedule…" at bounding box center [1351, 337] width 346 height 27
select select "14"
click at [1178, 323] on select "Add Event As PDF Packet Affidavit/Declaration Amended Document Amended Schedule…" at bounding box center [1351, 337] width 346 height 27
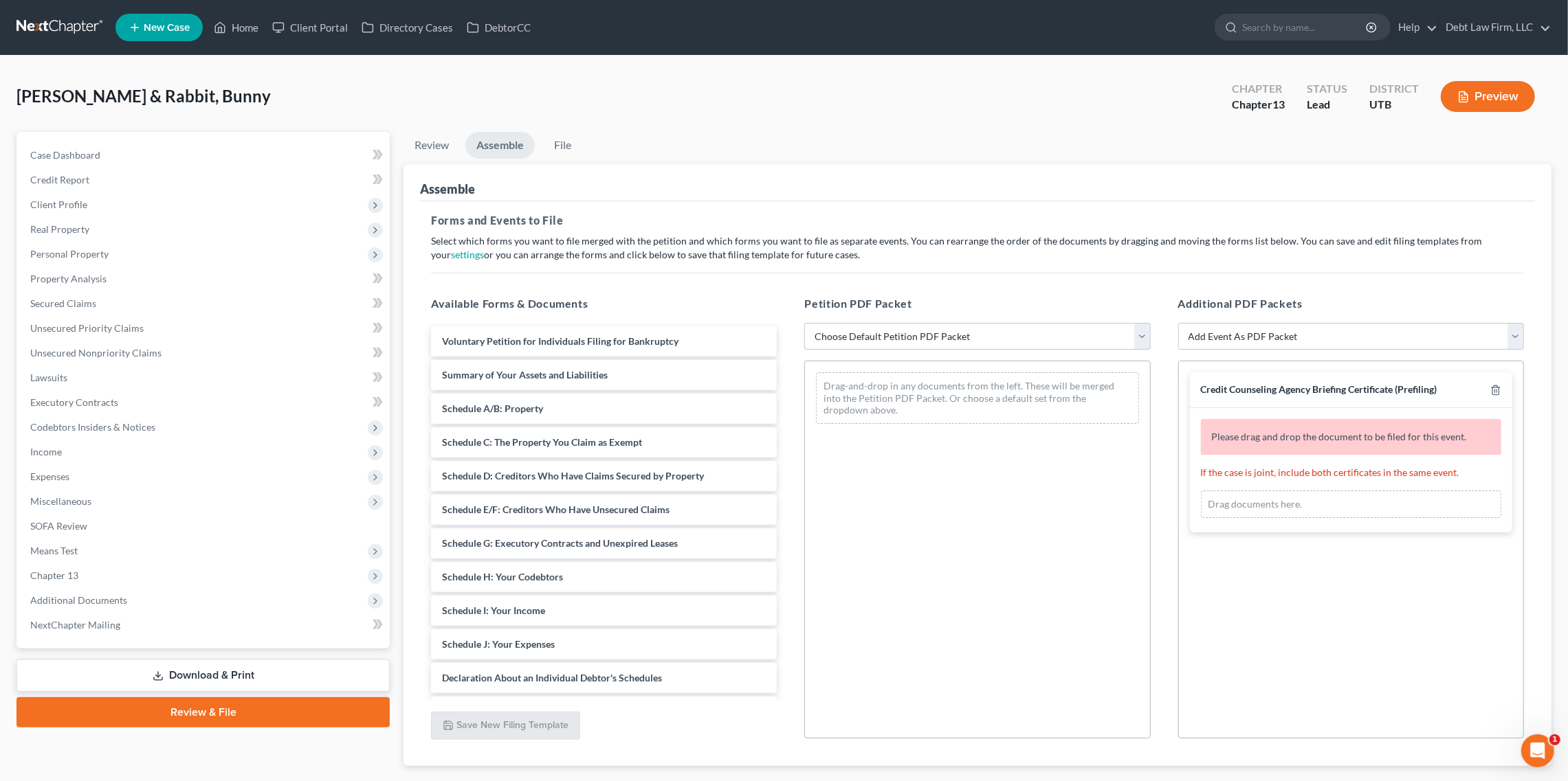
click at [1348, 483] on div "Please drag and drop the document to be filed for this event. If the case is jo…" at bounding box center [1351, 470] width 322 height 124
click at [1263, 510] on div "Drag documents here." at bounding box center [1351, 504] width 300 height 27
click at [1276, 504] on div "Drag documents here." at bounding box center [1351, 504] width 300 height 27
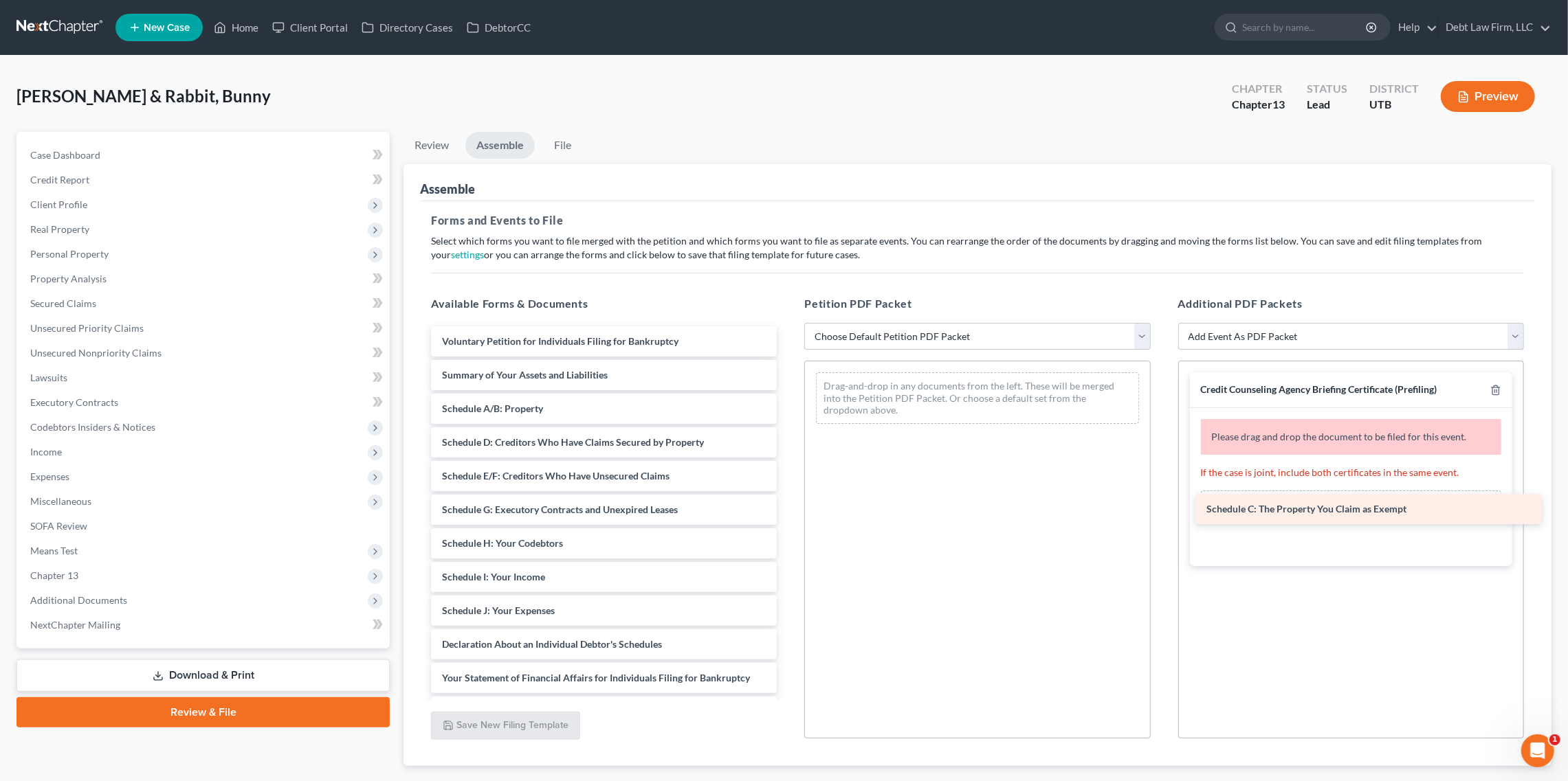
drag, startPoint x: 504, startPoint y: 443, endPoint x: 1263, endPoint y: 504, distance: 761.4
click at [788, 504] on div "Schedule C: The Property You Claim as Exempt Voluntary Petition for Individuals…" at bounding box center [604, 662] width 368 height 670
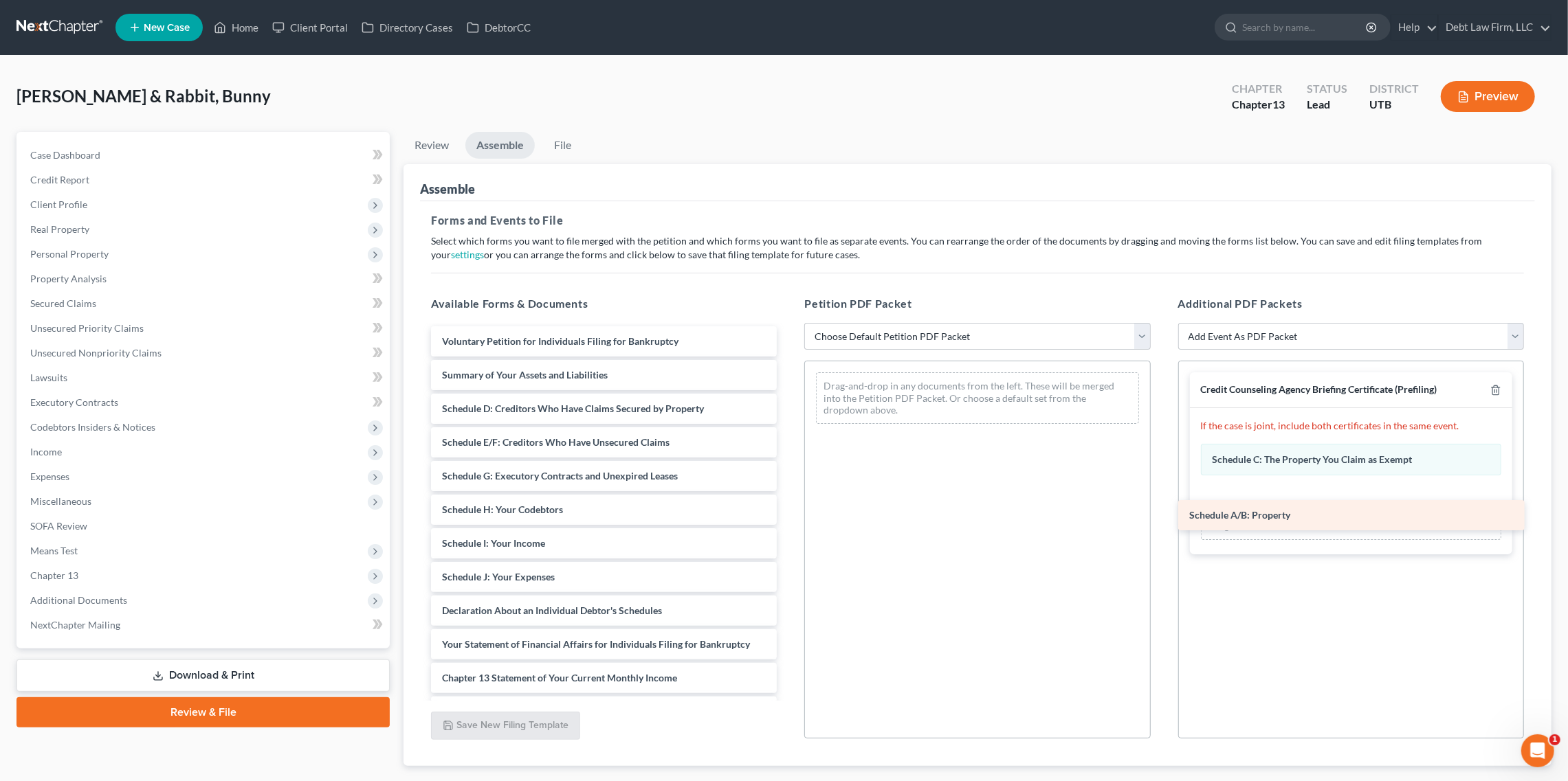
drag, startPoint x: 548, startPoint y: 410, endPoint x: 1296, endPoint y: 517, distance: 755.6
click at [788, 517] on div "Schedule A/B: Property Voluntary Petition for Individuals Filing for Bankruptcy…" at bounding box center [604, 645] width 368 height 636
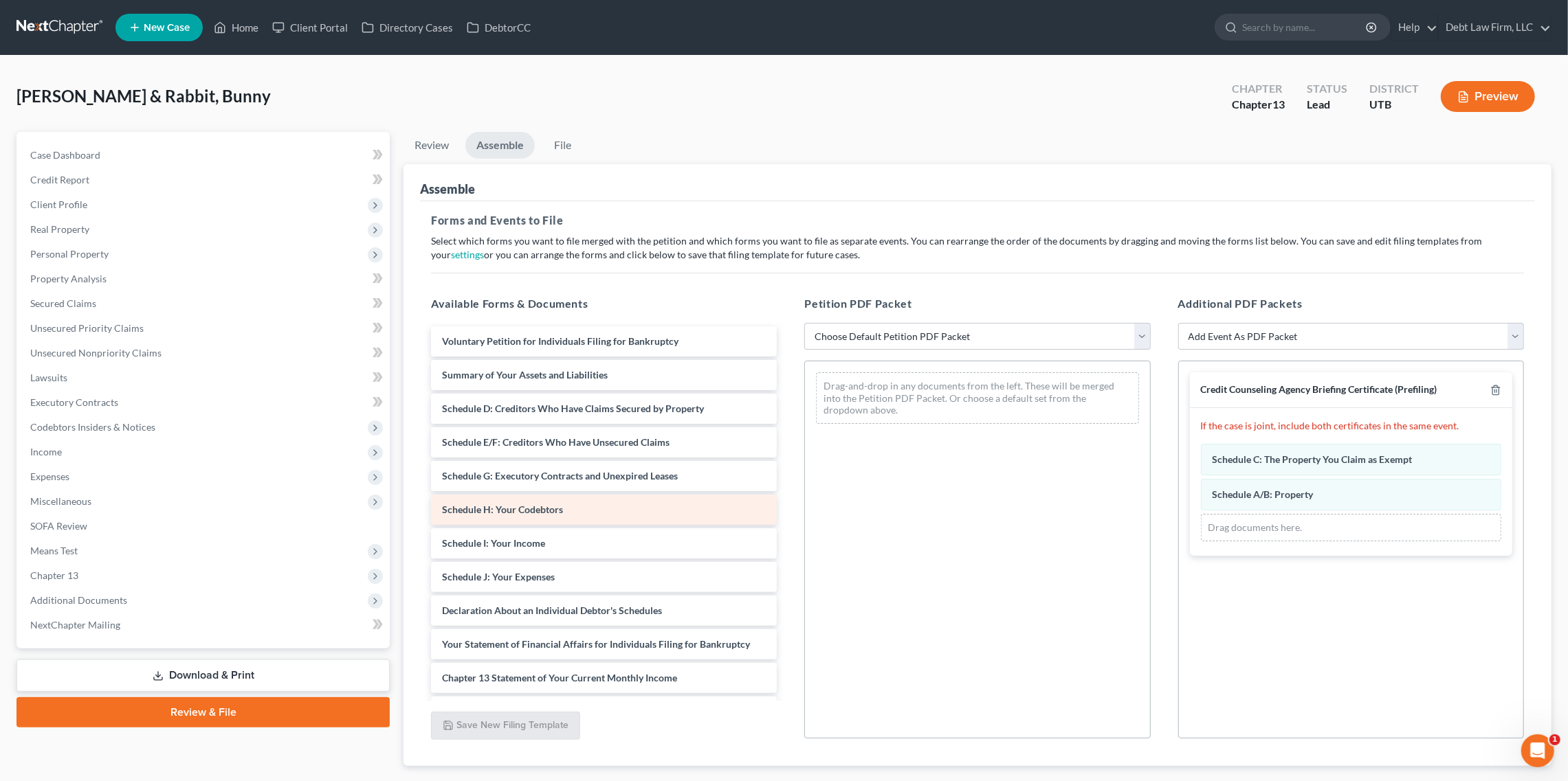
scroll to position [264, 0]
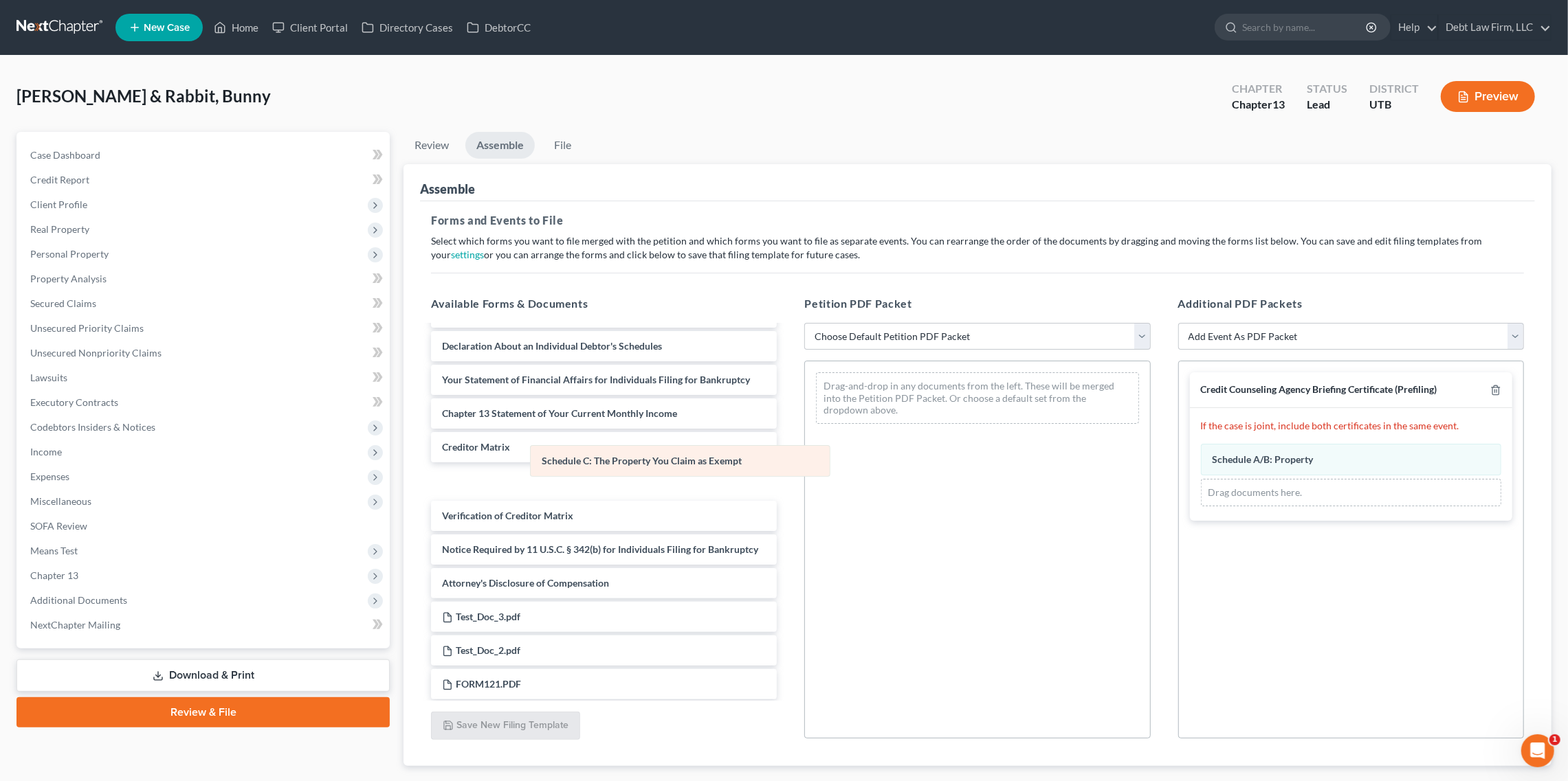
drag, startPoint x: 1339, startPoint y: 464, endPoint x: 669, endPoint y: 463, distance: 670.0
click at [1201, 463] on div "Schedule C: The Property You Claim as Exempt Amended Schedule C: The Property Y…" at bounding box center [1351, 475] width 300 height 63
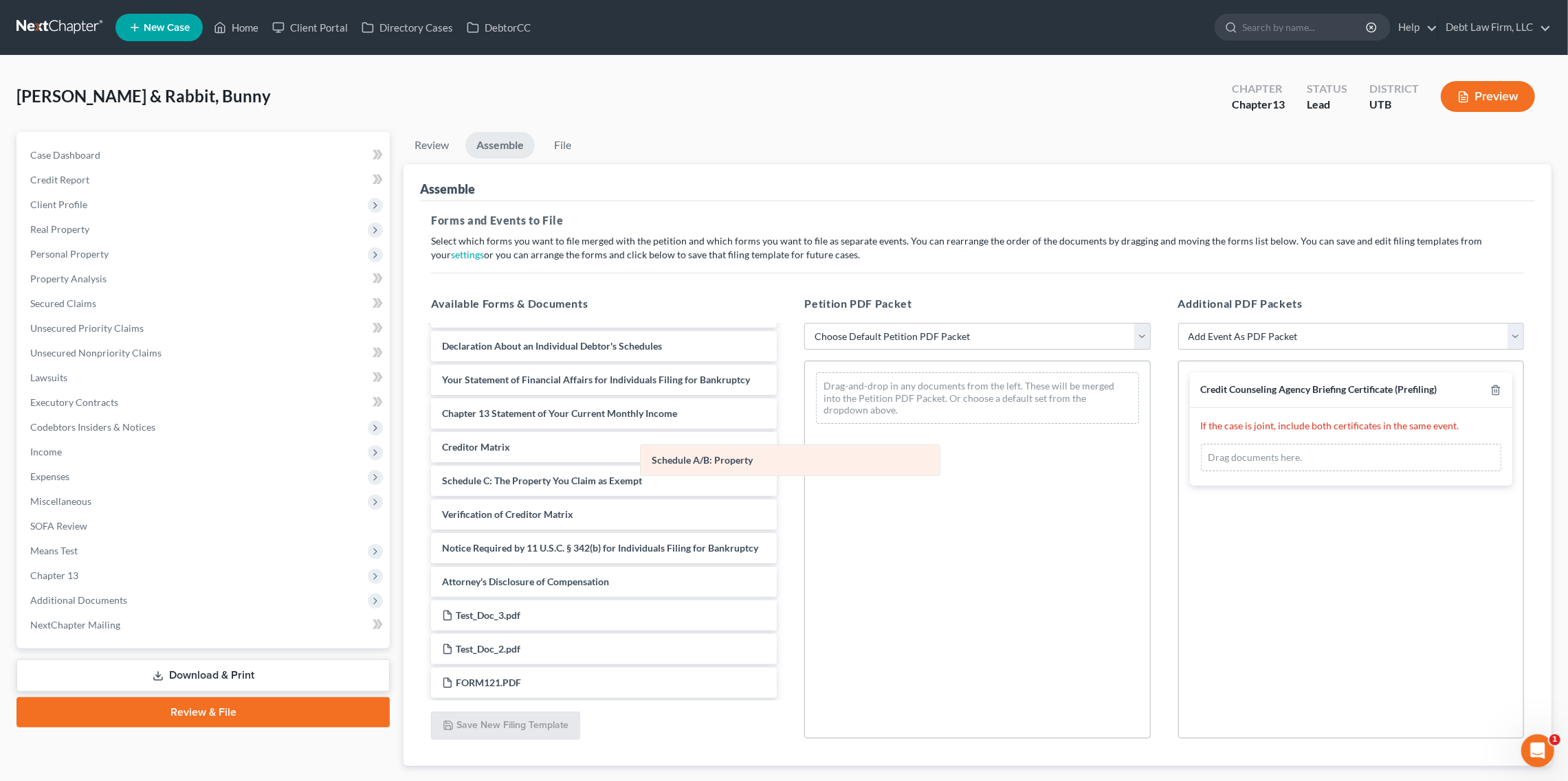
drag, startPoint x: 1348, startPoint y: 456, endPoint x: 655, endPoint y: 477, distance: 693.3
click at [1201, 464] on div "Schedule A/B: Property Amended Schedule A/B: Property Schedule A/B: Property Am…" at bounding box center [1351, 457] width 300 height 27
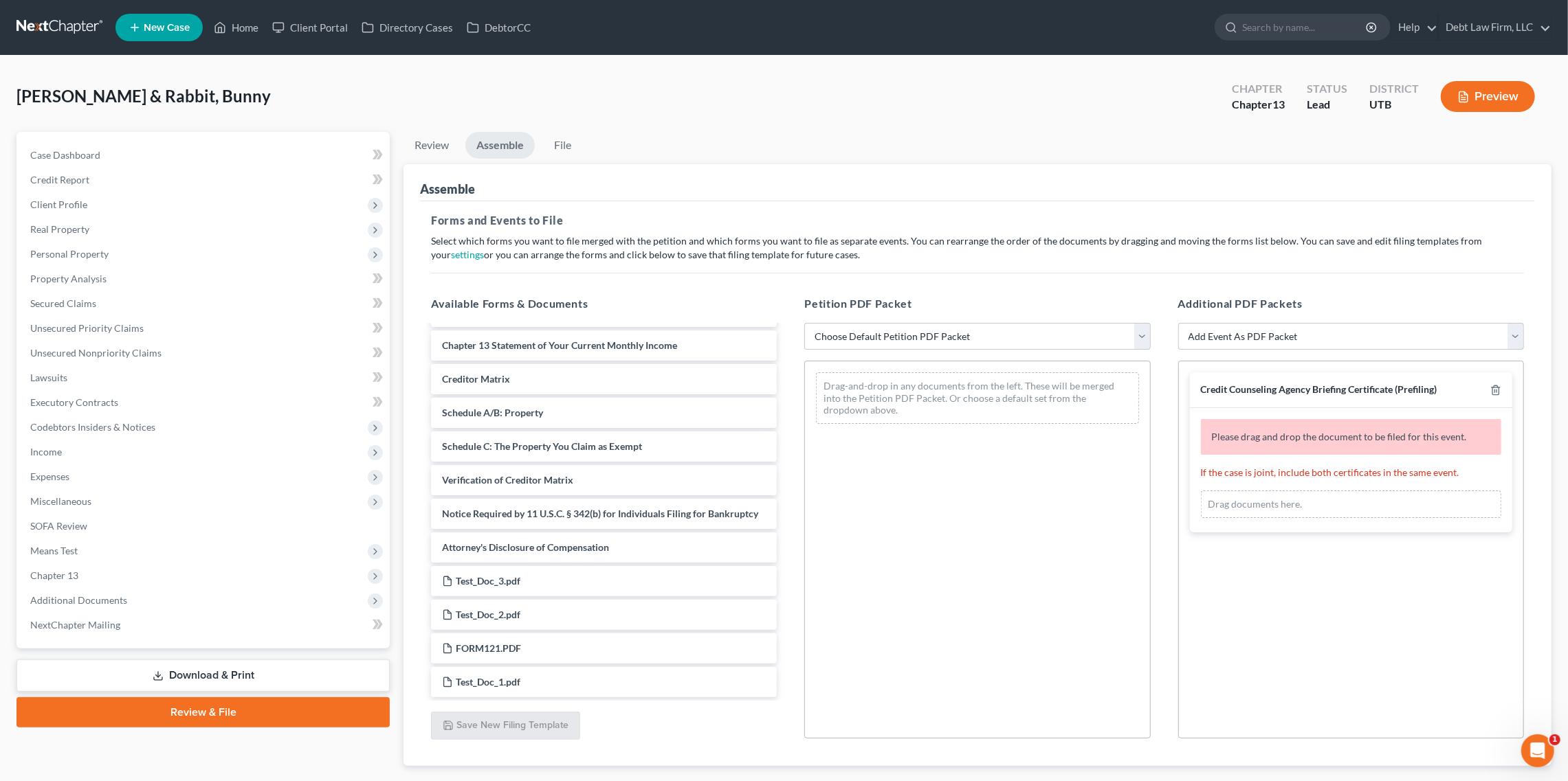
scroll to position [298, 0]
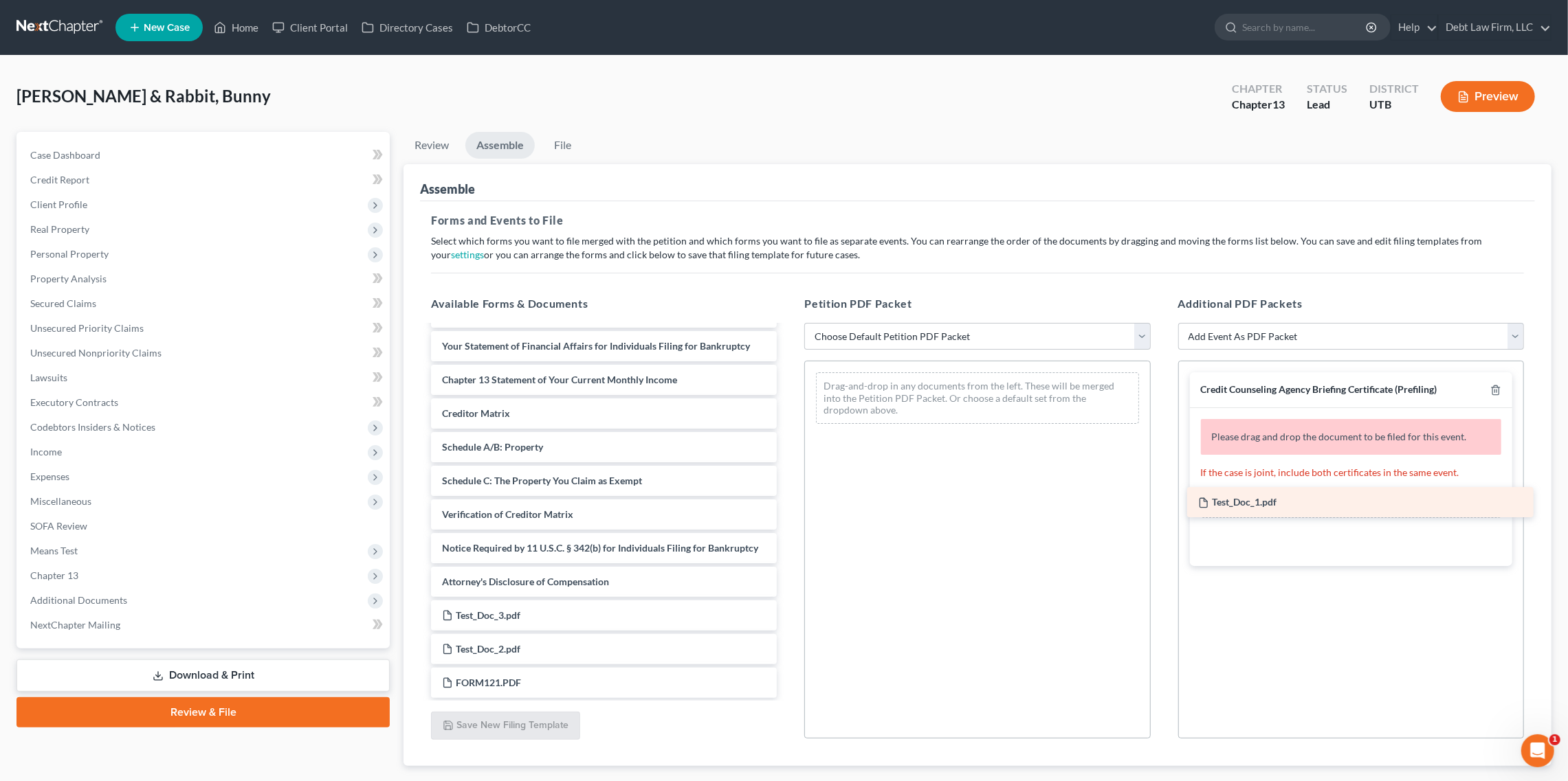
drag, startPoint x: 536, startPoint y: 678, endPoint x: 1291, endPoint y: 496, distance: 776.6
click at [788, 496] on div "Test_Doc_1.pdf Voluntary Petition for Individuals Filing for Bankruptcy Summary…" at bounding box center [604, 363] width 368 height 670
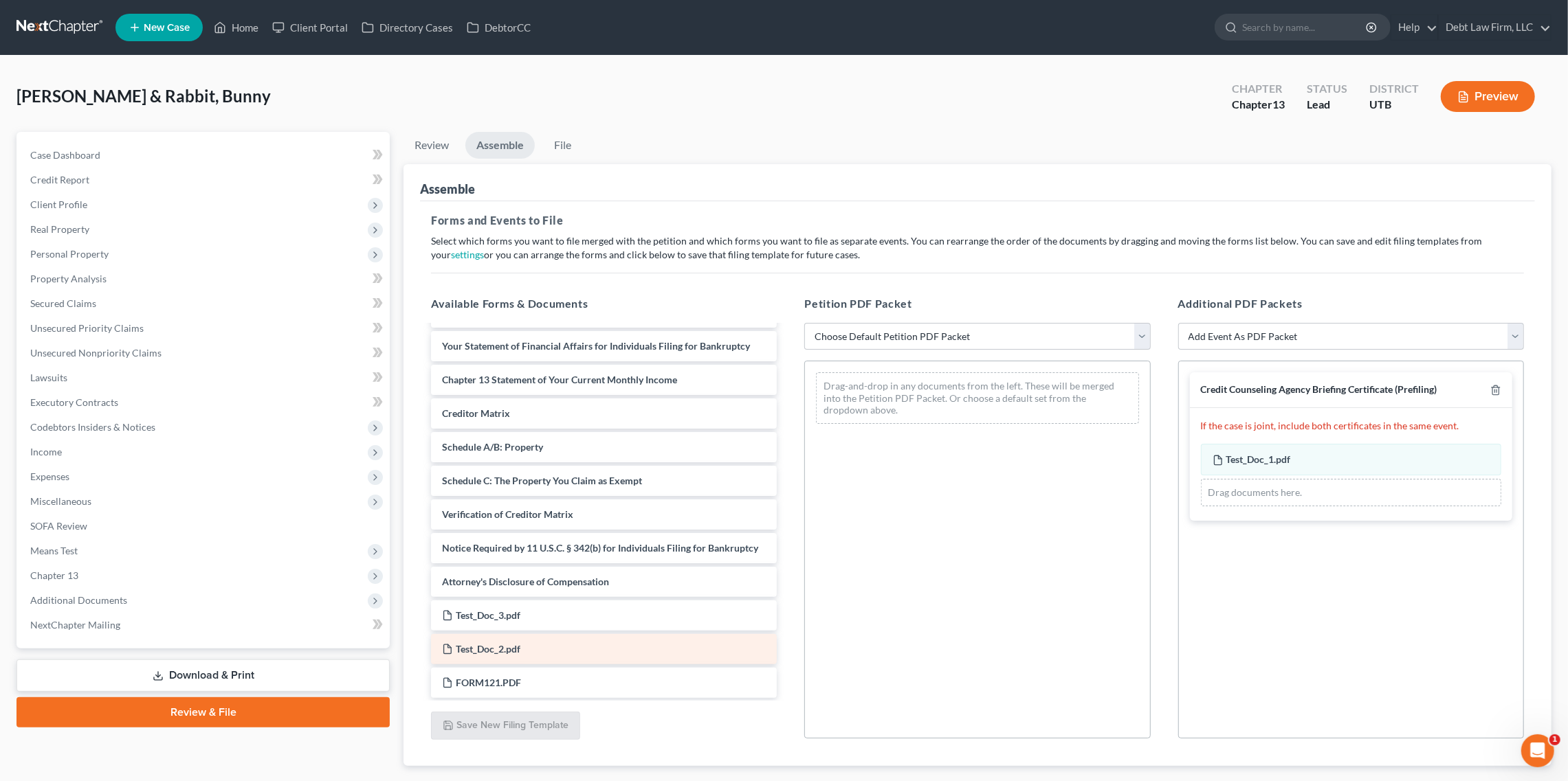
scroll to position [264, 0]
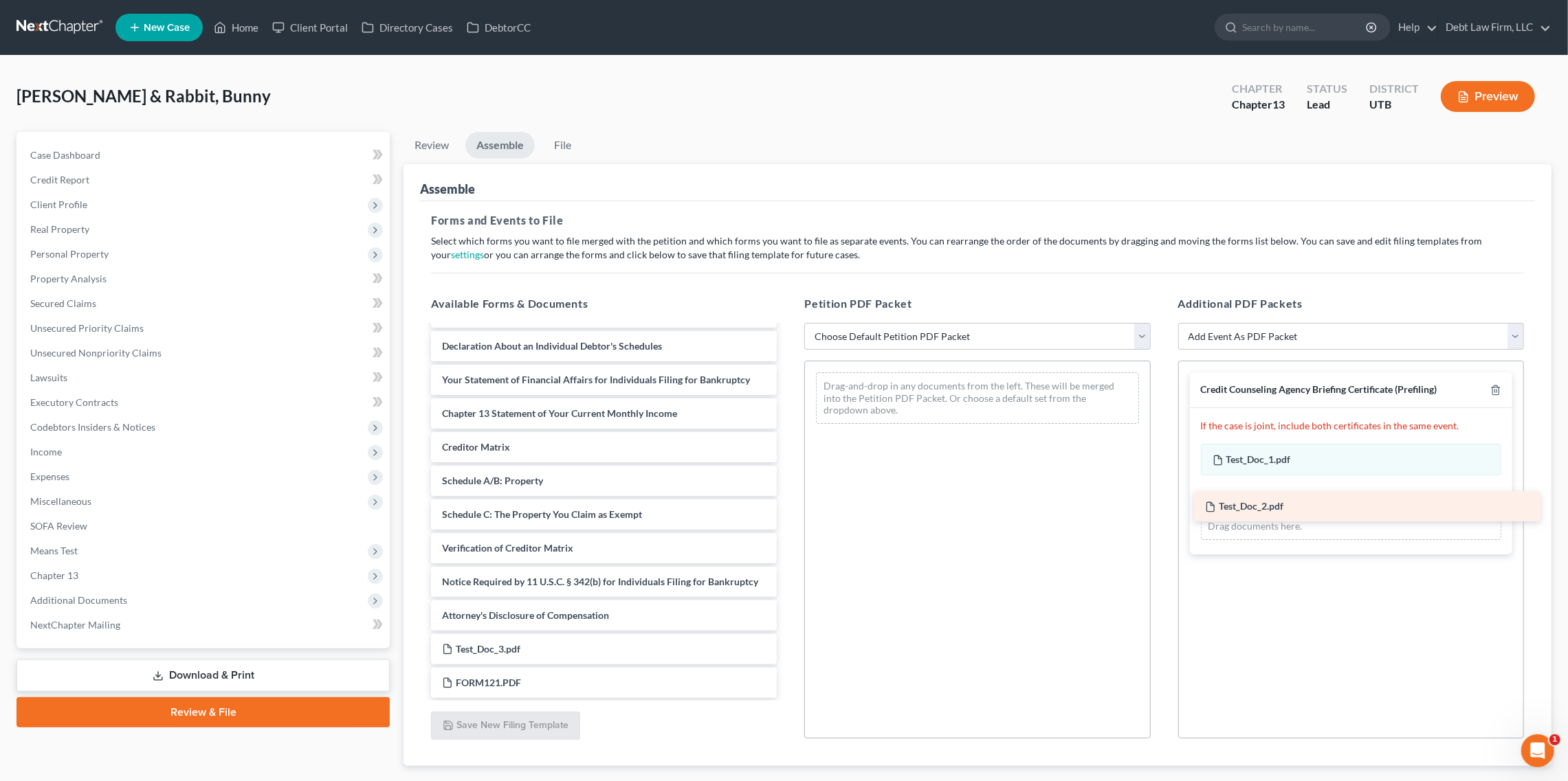
drag, startPoint x: 523, startPoint y: 642, endPoint x: 1282, endPoint y: 502, distance: 771.8
click at [788, 502] on div "Test_Doc_2.pdf Voluntary Petition for Individuals Filing for Bankruptcy Summary…" at bounding box center [604, 380] width 368 height 636
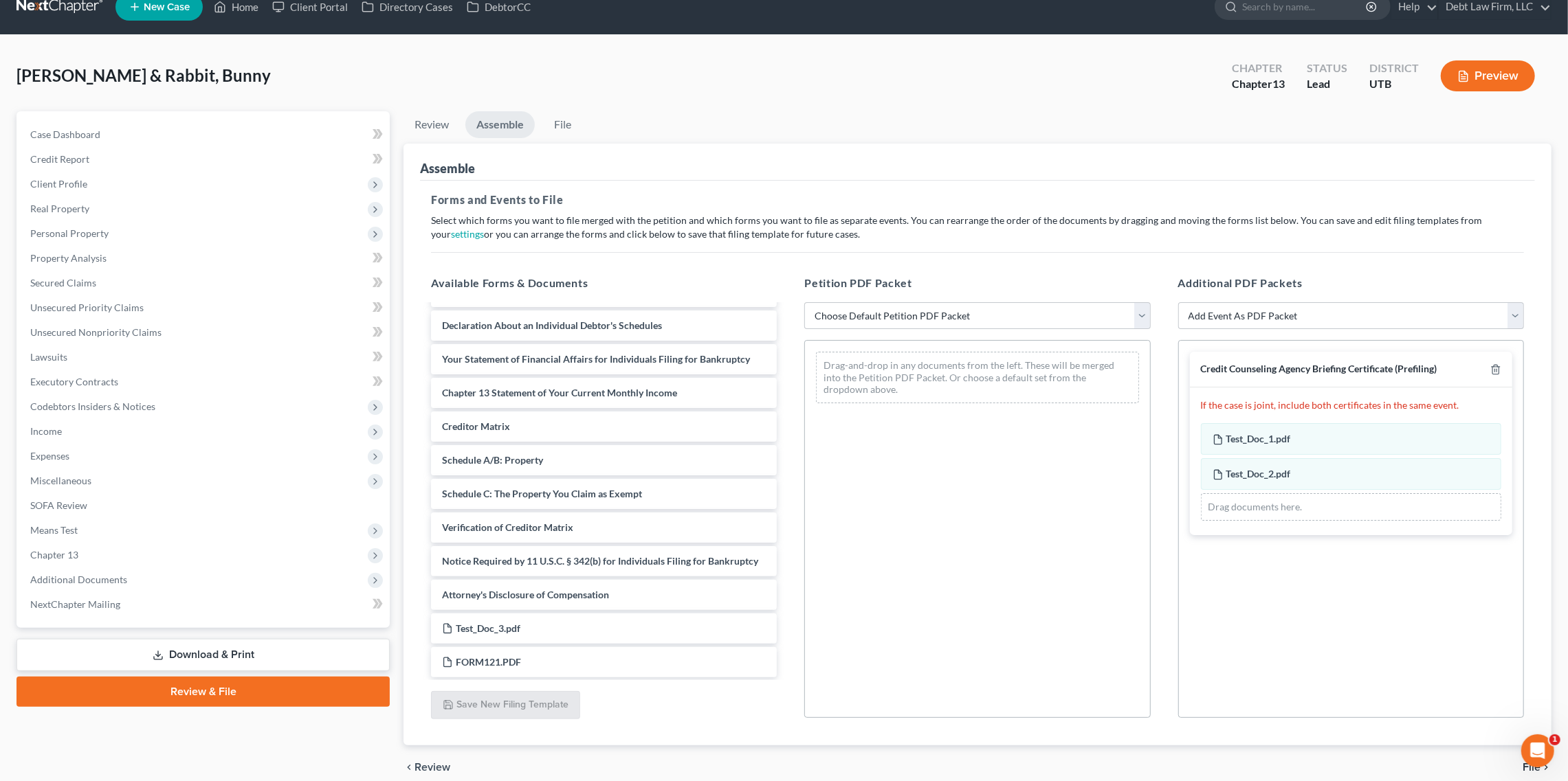
scroll to position [22, 0]
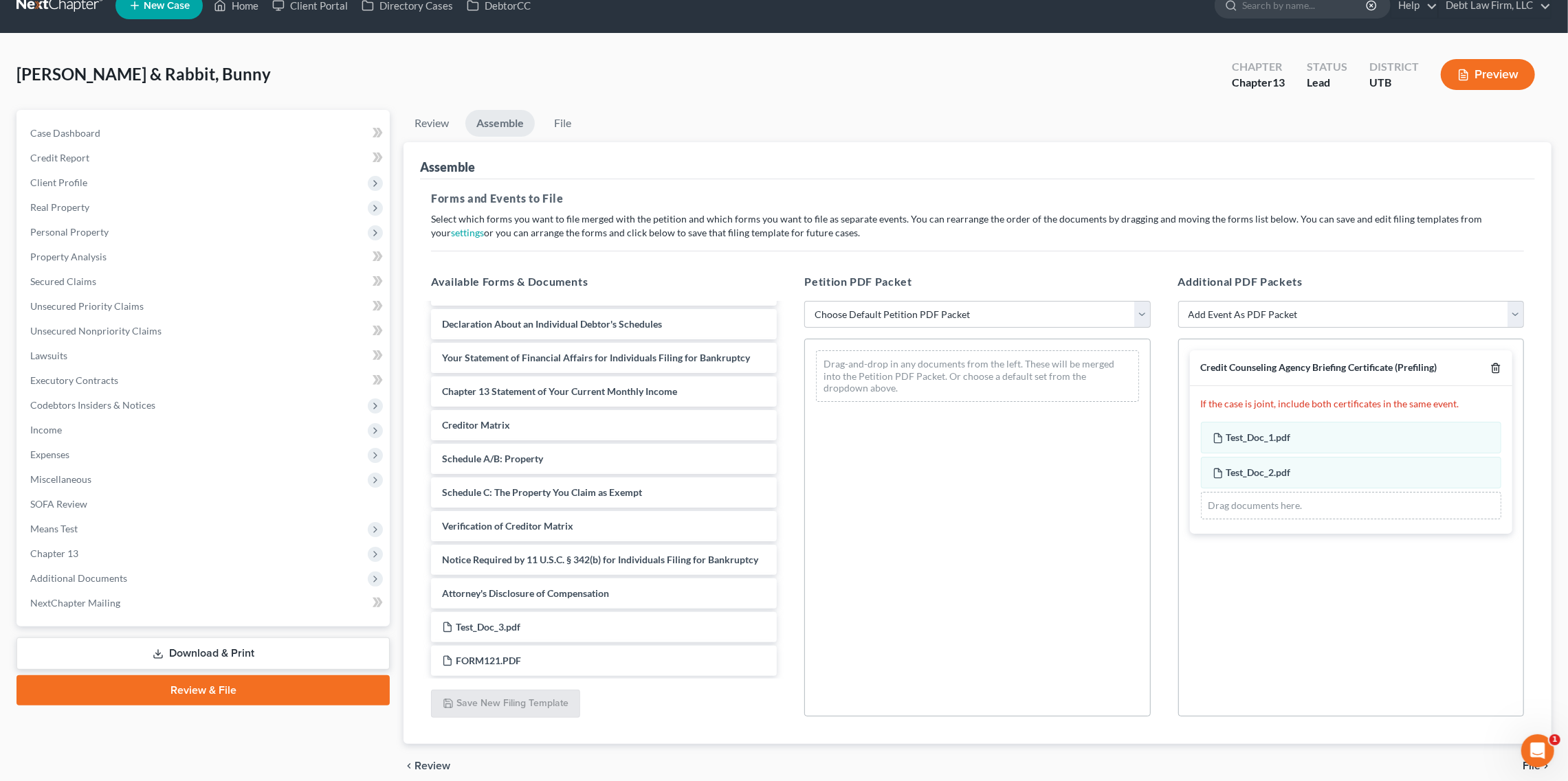
click at [1496, 368] on icon "button" at bounding box center [1496, 368] width 11 height 11
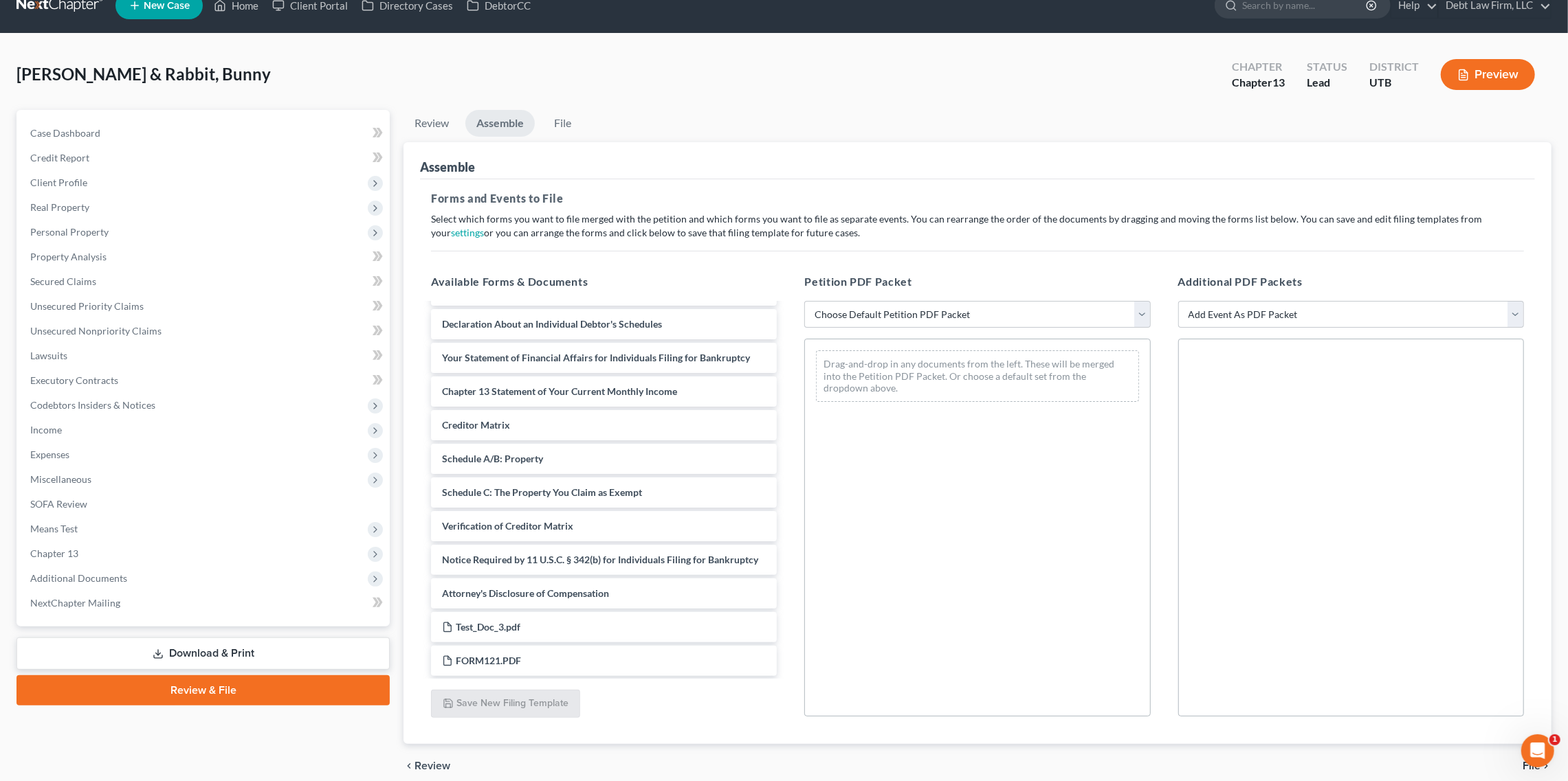
scroll to position [332, 0]
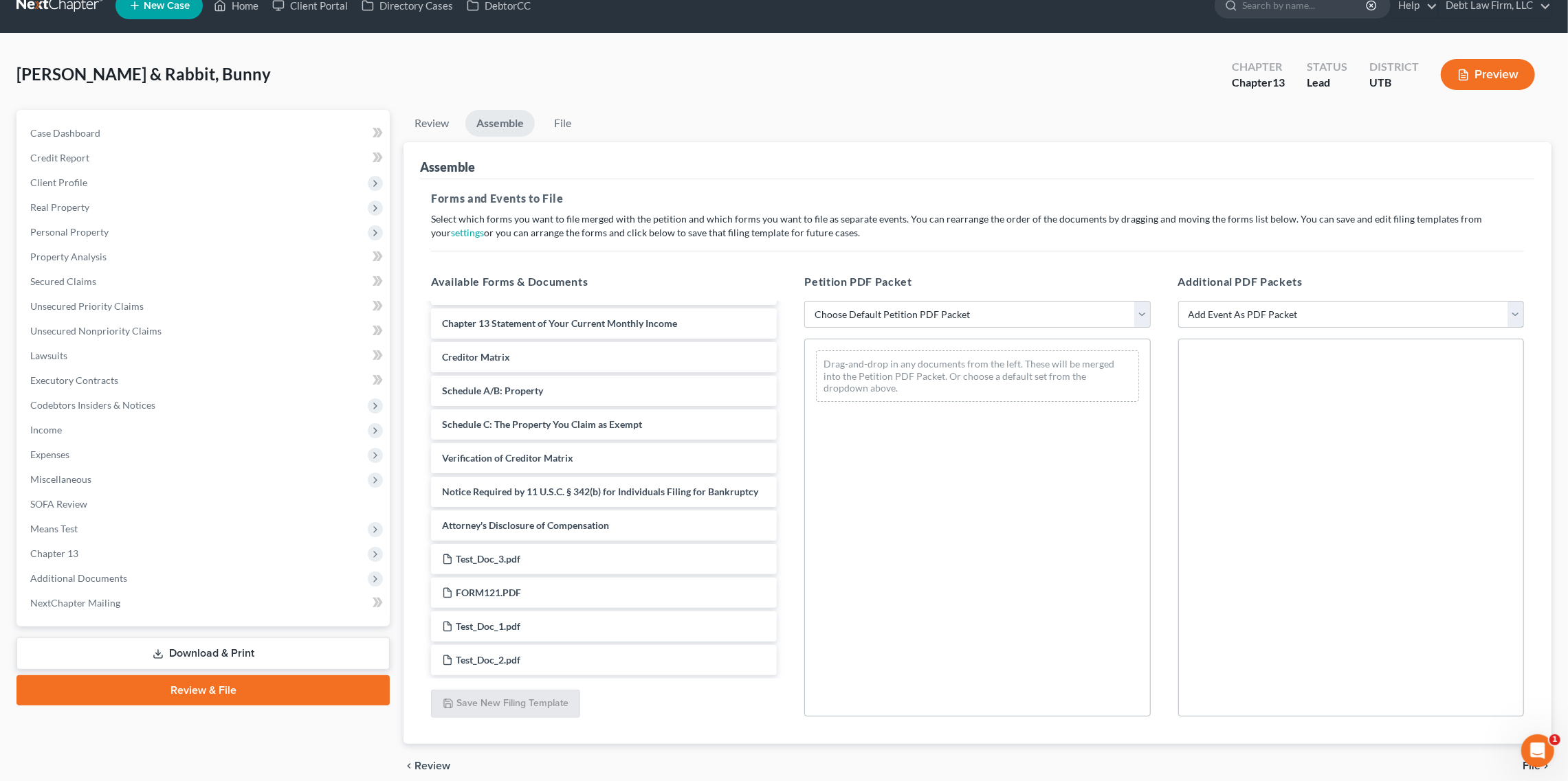
click at [1365, 309] on select "Add Event As PDF Packet Affidavit/Declaration Amended Document Amended Schedule…" at bounding box center [1351, 314] width 346 height 27
select select "14"
click at [1178, 301] on select "Add Event As PDF Packet Affidavit/Declaration Amended Document Amended Schedule…" at bounding box center [1351, 314] width 346 height 27
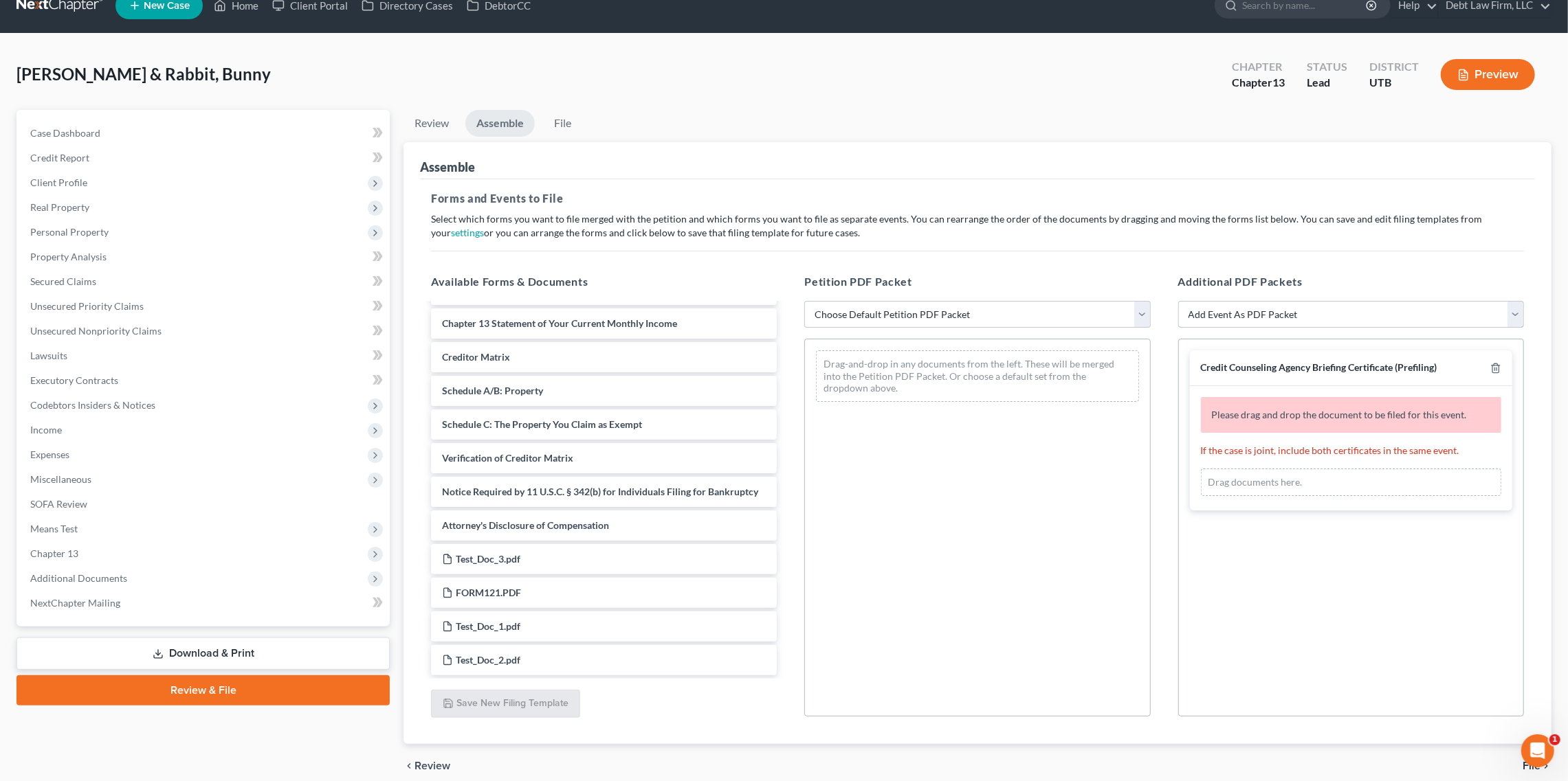
click at [1426, 318] on select "Add Event As PDF Packet Affidavit/Declaration Amended Document Amended Schedule…" at bounding box center [1351, 314] width 346 height 27
select select "14"
click at [1178, 301] on select "Add Event As PDF Packet Affidavit/Declaration Amended Document Amended Schedule…" at bounding box center [1351, 314] width 346 height 27
select select
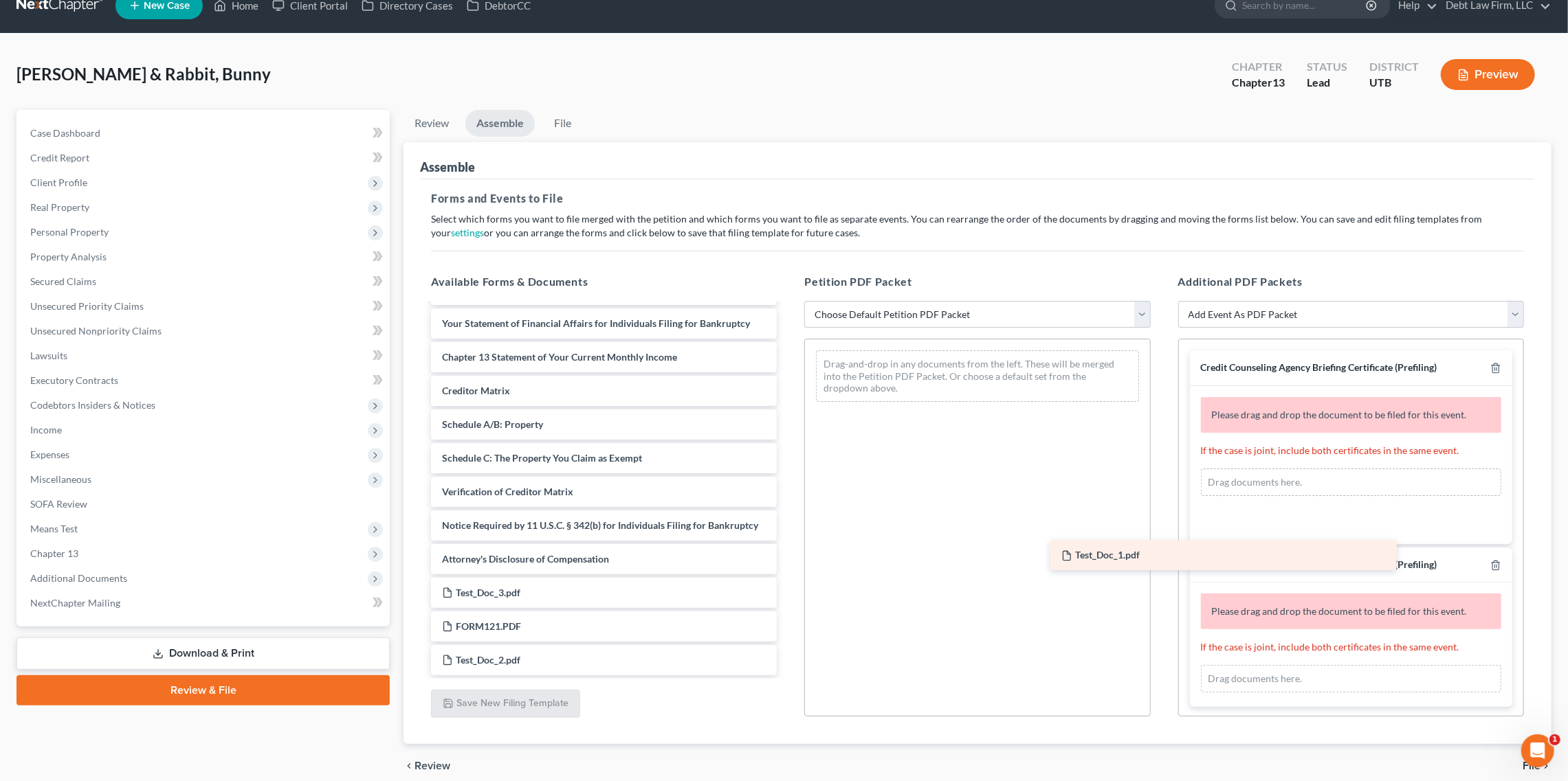
scroll to position [298, 0]
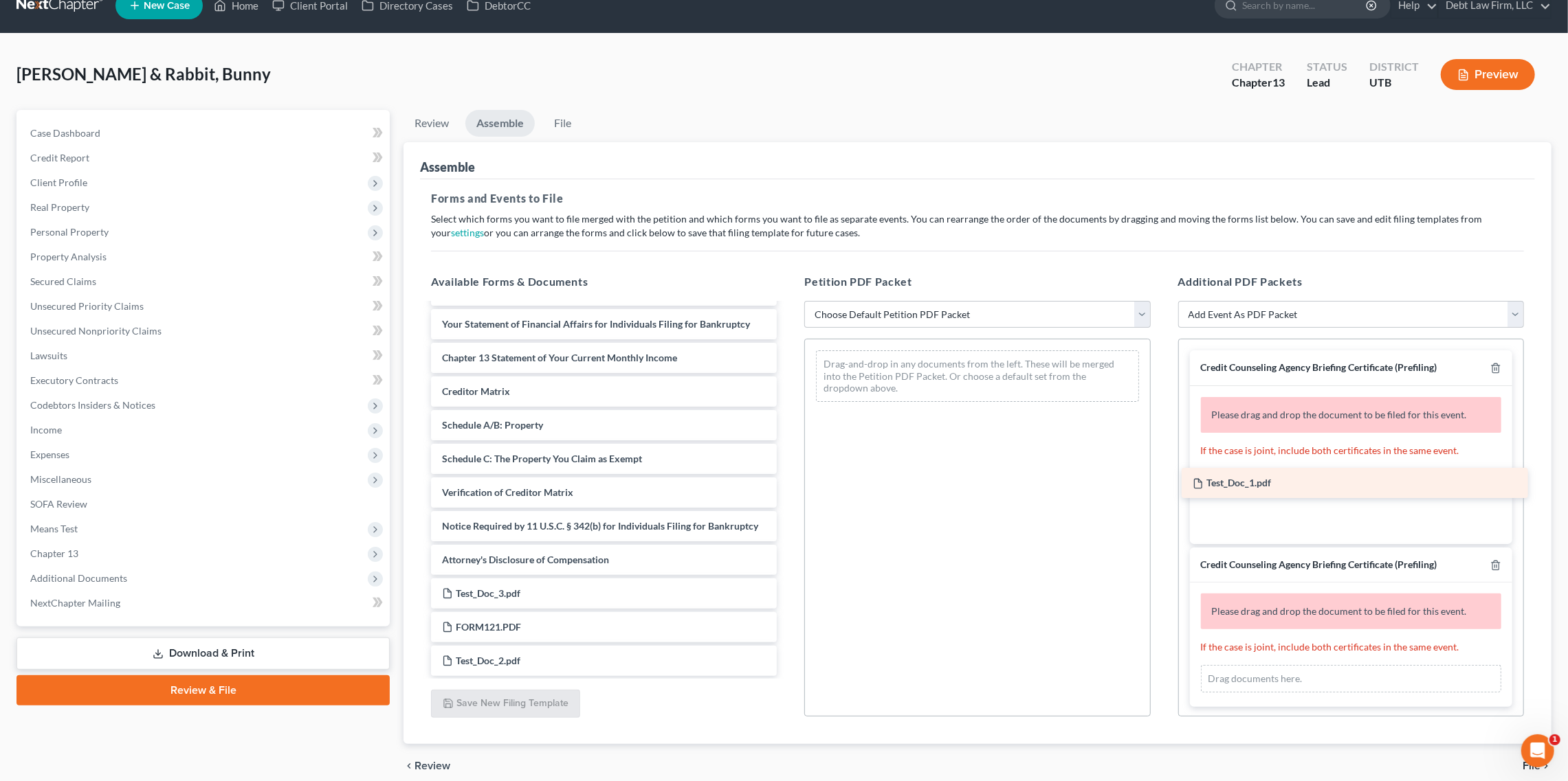
drag, startPoint x: 546, startPoint y: 628, endPoint x: 1293, endPoint y: 488, distance: 760.0
click at [788, 488] on div "Test_Doc_1.pdf Voluntary Petition for Individuals Filing for Bankruptcy Summary…" at bounding box center [604, 342] width 368 height 670
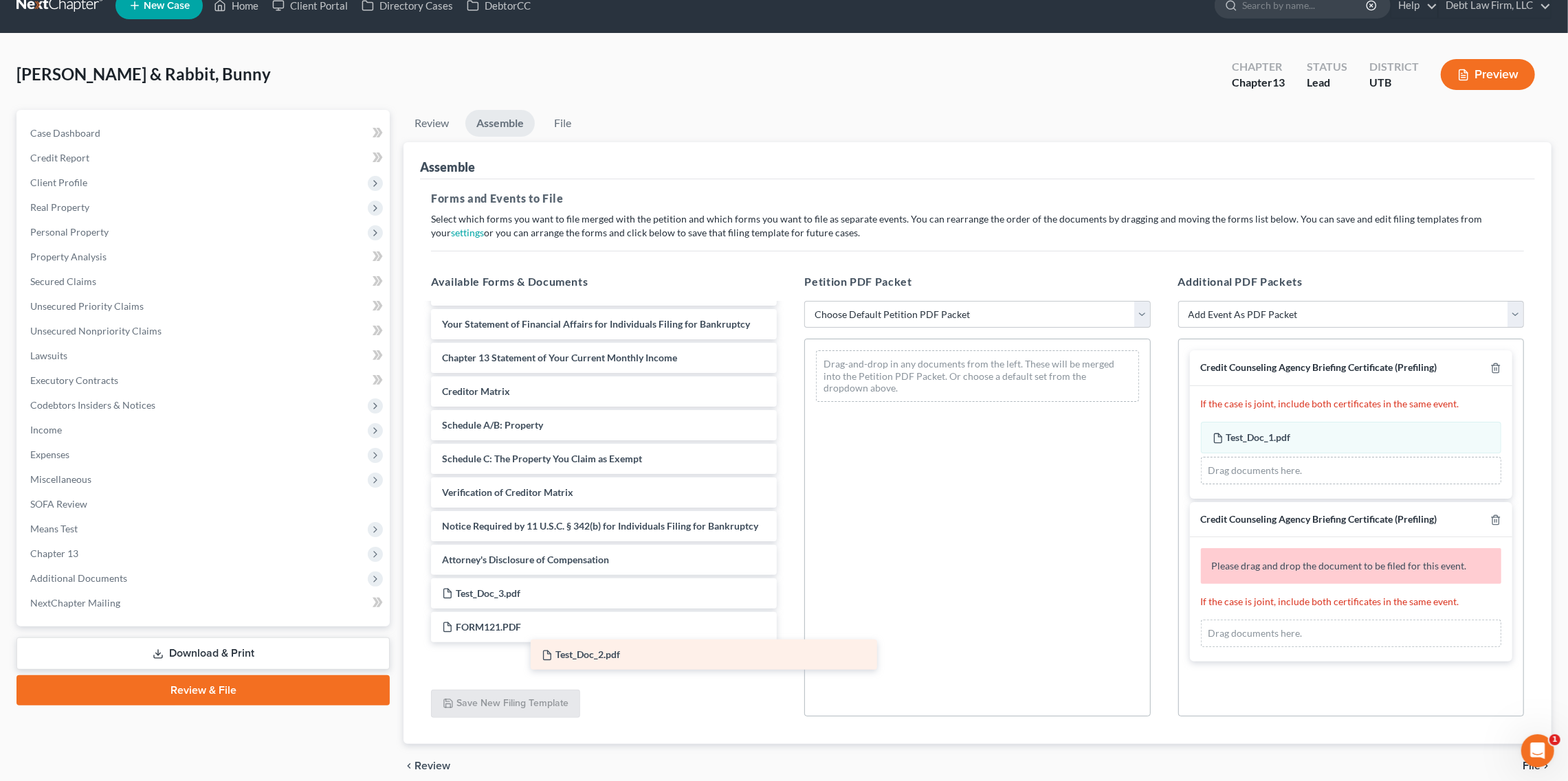
scroll to position [264, 0]
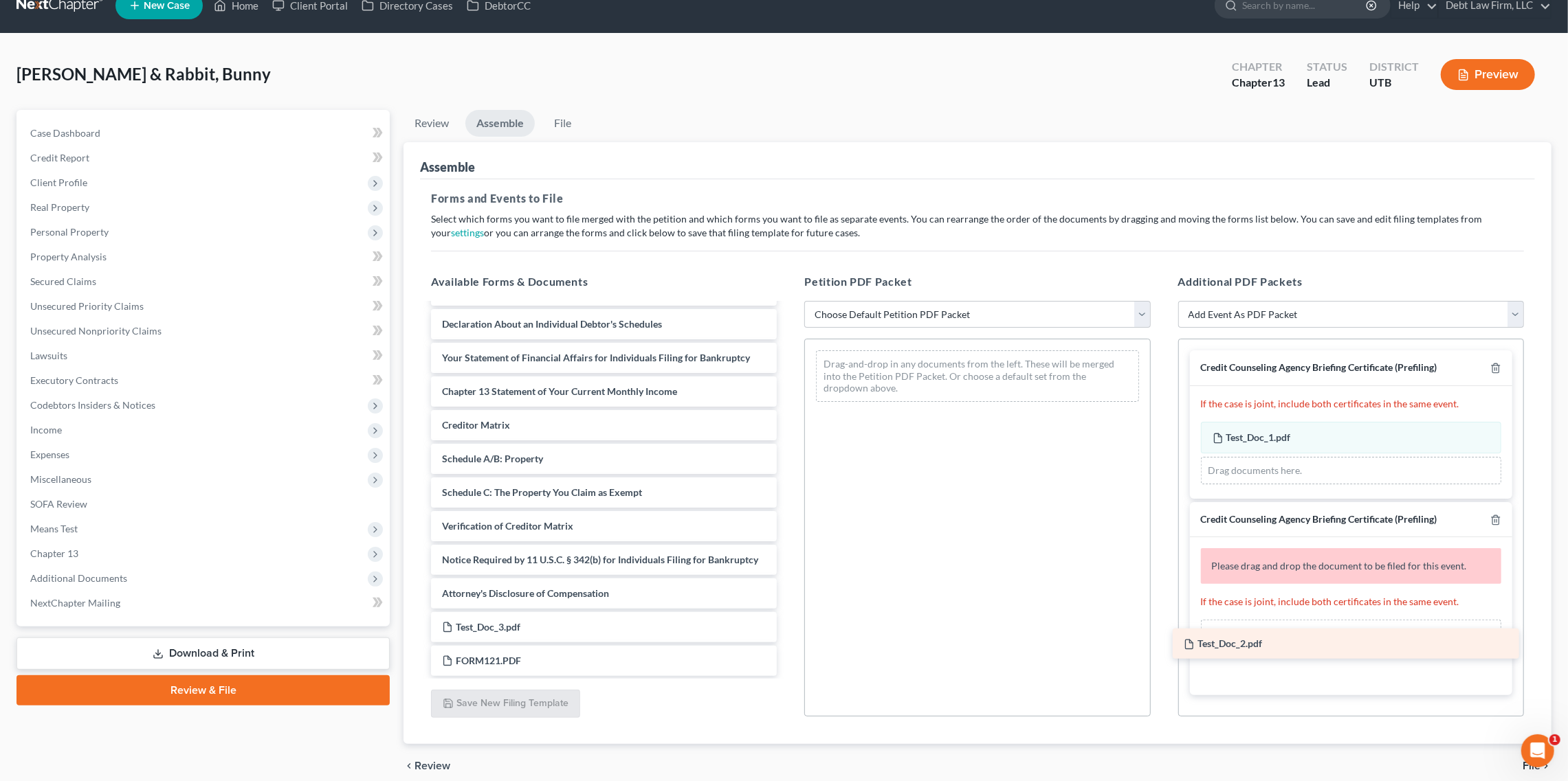
drag, startPoint x: 518, startPoint y: 664, endPoint x: 1258, endPoint y: 648, distance: 740.2
click at [788, 648] on div "Test_Doc_2.pdf Voluntary Petition for Individuals Filing for Bankruptcy Summary…" at bounding box center [604, 358] width 368 height 636
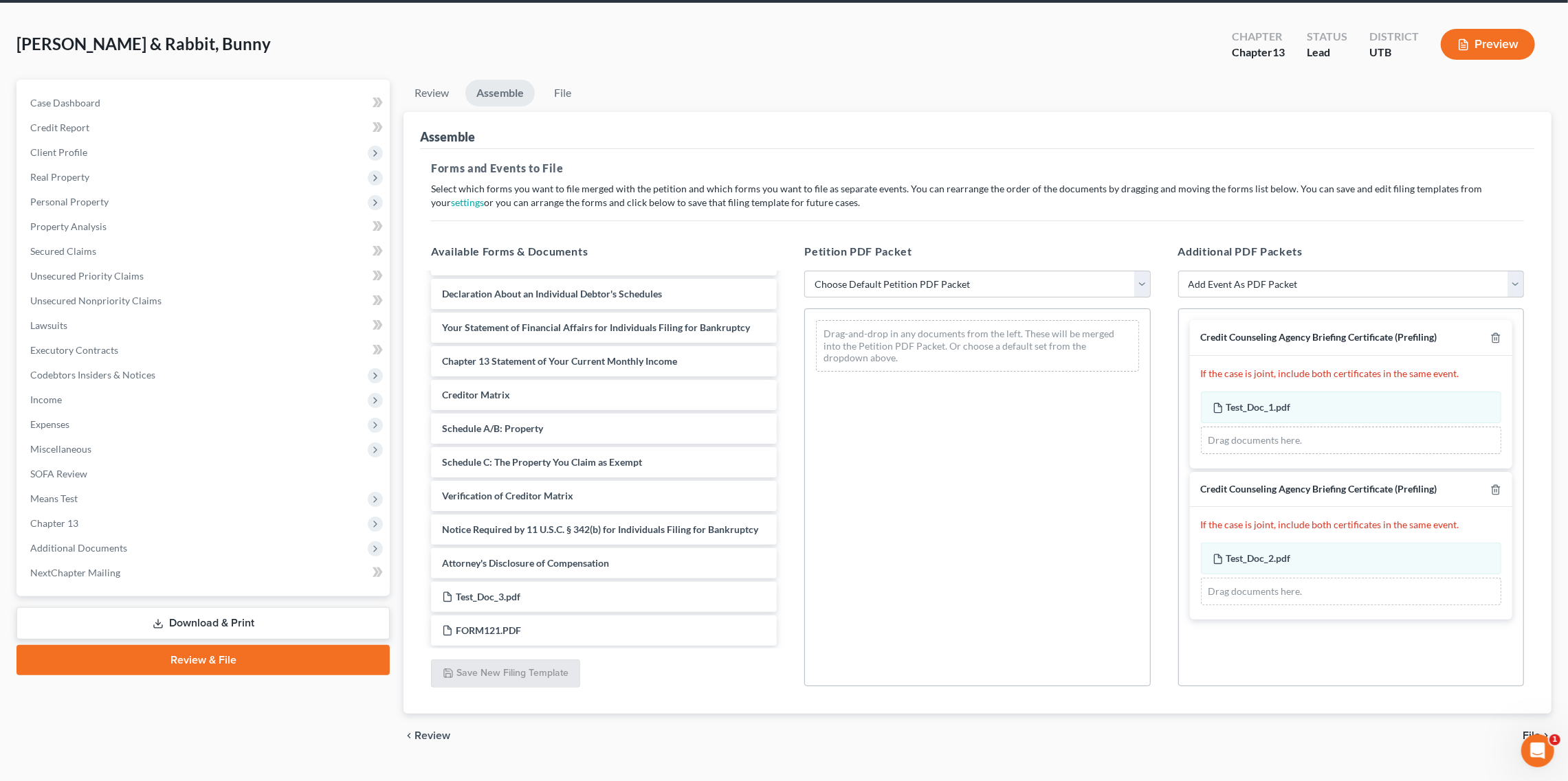
scroll to position [56, 0]
